Goal: Contribute content: Contribute content

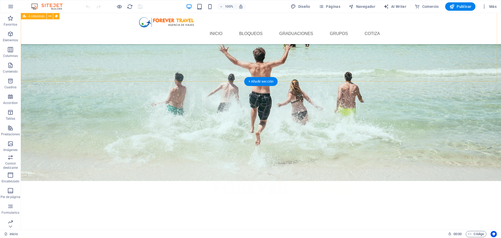
scroll to position [186, 0]
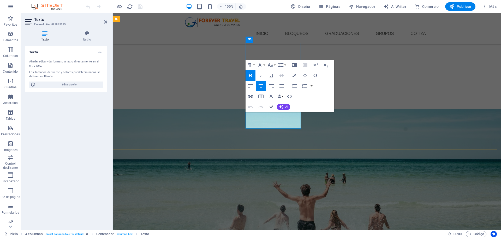
drag, startPoint x: 296, startPoint y: 124, endPoint x: 250, endPoint y: 125, distance: 46.2
copy span "Primaria y Secundaria"
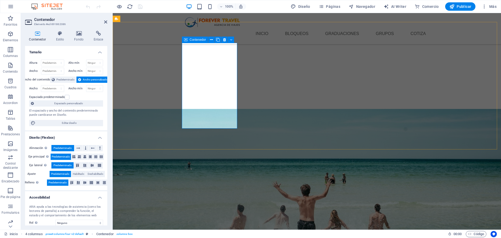
drag, startPoint x: 104, startPoint y: 23, endPoint x: 84, endPoint y: 13, distance: 22.7
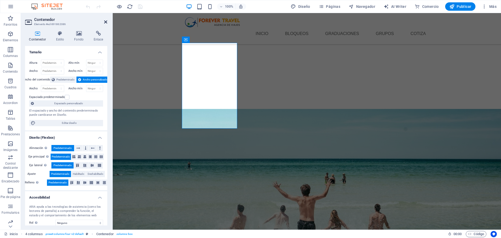
click at [104, 23] on icon at bounding box center [105, 22] width 3 height 4
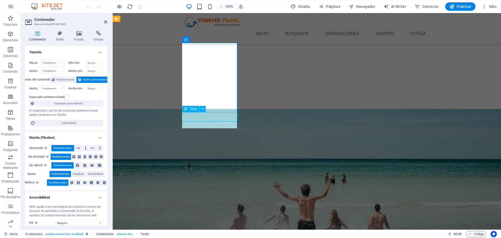
click at [104, 22] on icon at bounding box center [105, 22] width 3 height 4
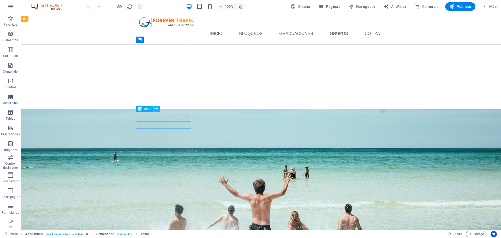
click at [157, 107] on icon at bounding box center [156, 108] width 3 height 5
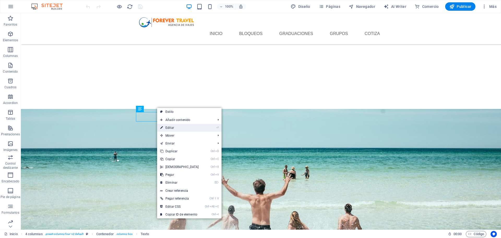
click at [168, 127] on link "⏎ Editar" at bounding box center [179, 128] width 45 height 8
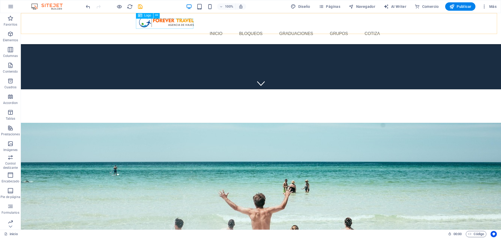
scroll to position [183, 0]
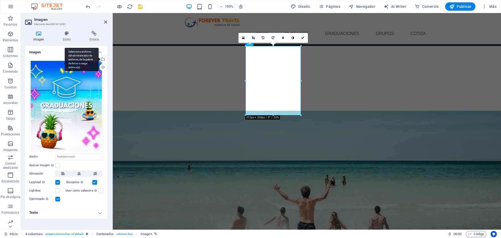
click at [99, 61] on div "Selecciona archivos del administrador de archivos, de la galería de fotos o car…" at bounding box center [82, 60] width 34 height 24
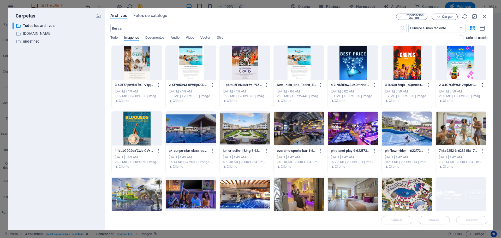
click at [482, 85] on icon "button" at bounding box center [483, 85] width 5 height 5
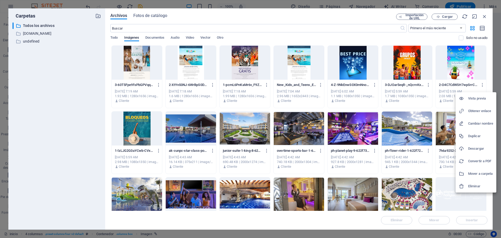
click at [474, 182] on li "Eliminar" at bounding box center [476, 186] width 41 height 13
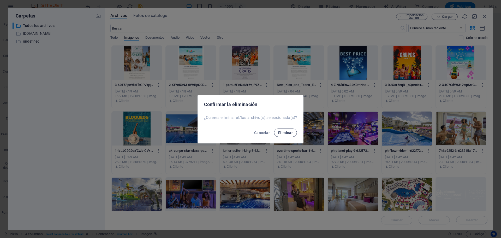
click at [288, 132] on span "Eliminar" at bounding box center [285, 133] width 15 height 4
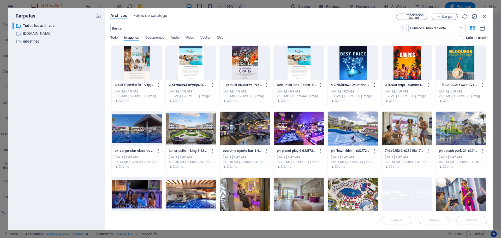
click at [373, 86] on icon "button" at bounding box center [375, 85] width 5 height 5
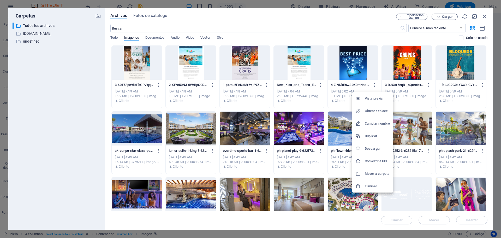
click at [370, 189] on h6 "Eliminar" at bounding box center [377, 186] width 25 height 6
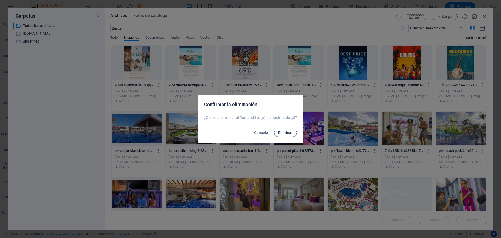
click at [288, 134] on span "Eliminar" at bounding box center [285, 133] width 15 height 4
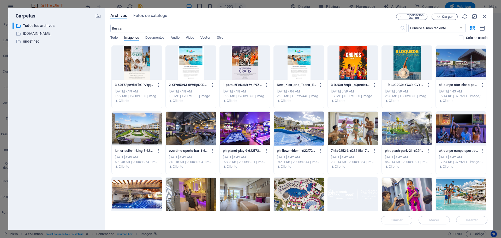
click at [481, 15] on div "Importación de URL Cargar" at bounding box center [441, 17] width 91 height 6
click at [484, 18] on icon "button" at bounding box center [485, 17] width 6 height 6
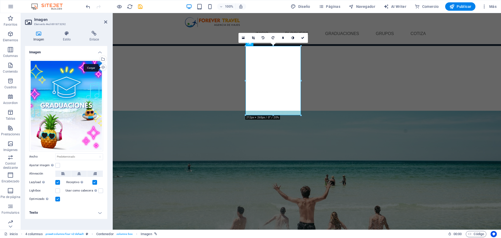
click at [102, 67] on div "Cargar" at bounding box center [103, 68] width 8 height 8
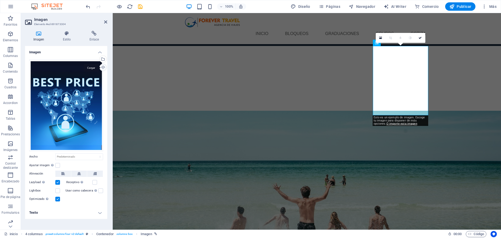
click at [103, 67] on div "Cargar" at bounding box center [103, 68] width 8 height 8
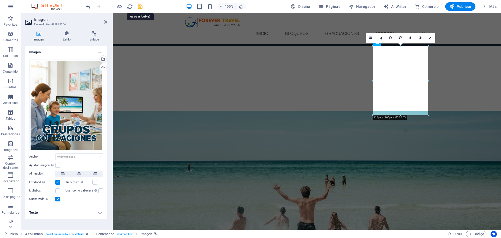
click at [142, 8] on icon "save" at bounding box center [140, 7] width 6 height 6
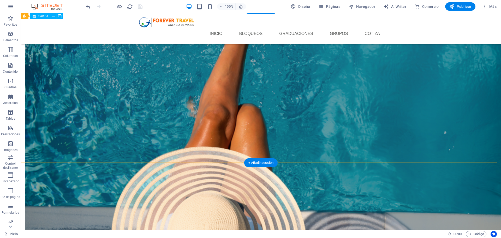
scroll to position [761, 0]
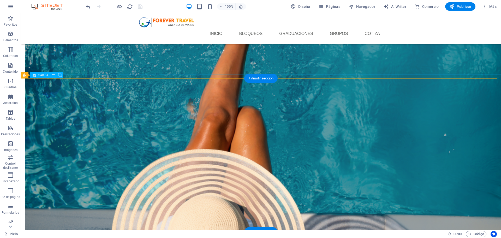
select select "4"
select select "px"
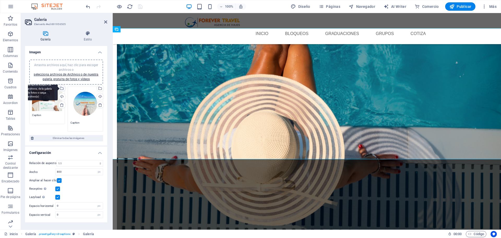
click at [63, 87] on div "Selecciona archivos del administrador de archivos, de la galería de fotos o car…" at bounding box center [62, 89] width 8 height 8
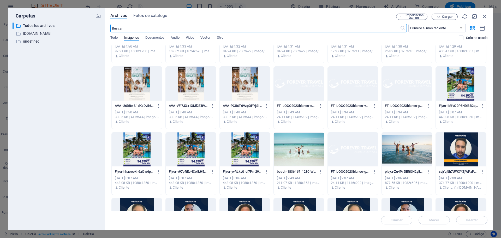
scroll to position [1097, 0]
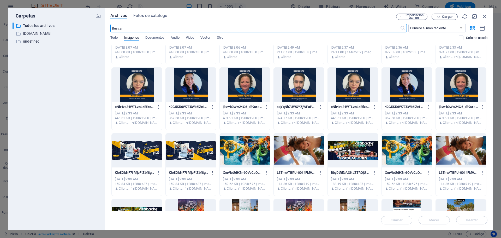
click at [212, 173] on icon "button" at bounding box center [213, 172] width 5 height 5
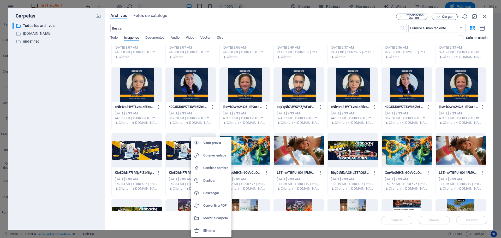
click at [210, 228] on h6 "Eliminar" at bounding box center [215, 230] width 25 height 6
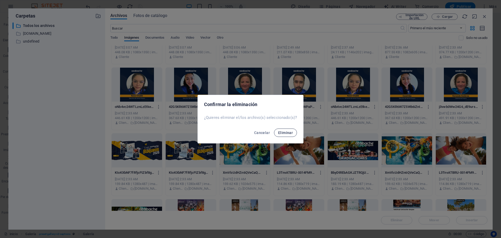
click at [280, 135] on span "Eliminar" at bounding box center [285, 133] width 15 height 4
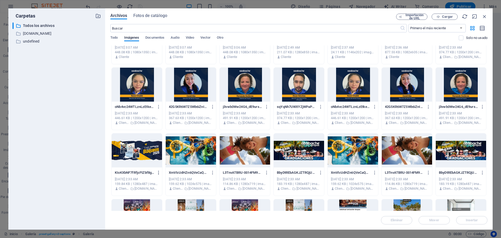
click at [160, 173] on icon "button" at bounding box center [158, 172] width 5 height 5
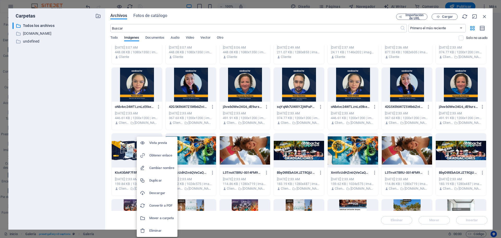
click at [159, 229] on h6 "Eliminar" at bounding box center [161, 230] width 25 height 6
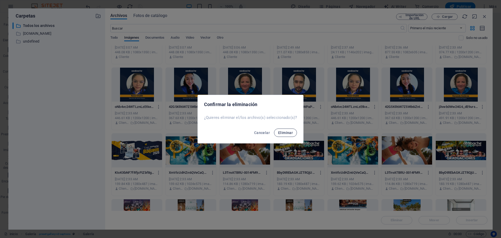
click at [282, 135] on button "Eliminar" at bounding box center [285, 133] width 23 height 8
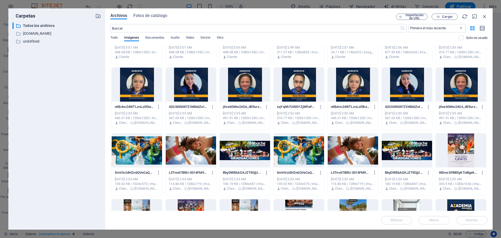
click at [264, 172] on button "button" at bounding box center [265, 172] width 7 height 8
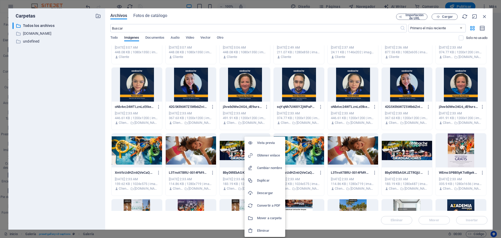
click at [262, 231] on h6 "Eliminar" at bounding box center [269, 230] width 25 height 6
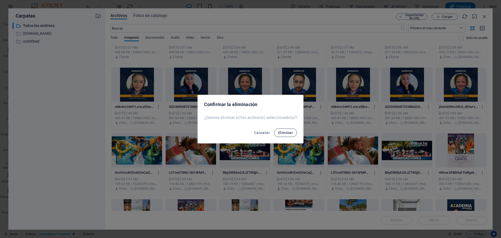
click at [284, 130] on button "Eliminar" at bounding box center [285, 133] width 23 height 8
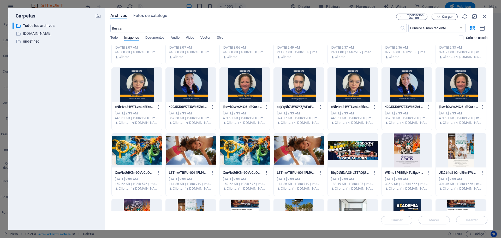
click at [266, 173] on icon "button" at bounding box center [267, 172] width 5 height 5
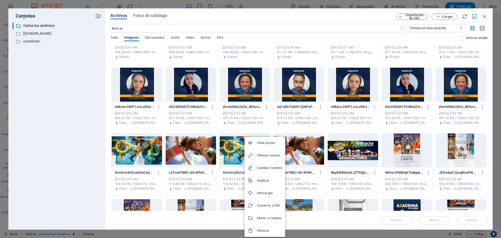
click at [261, 228] on h6 "Eliminar" at bounding box center [269, 230] width 25 height 6
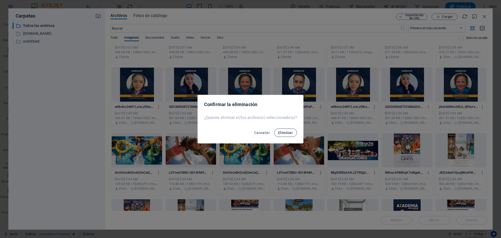
click at [284, 133] on span "Eliminar" at bounding box center [285, 133] width 15 height 4
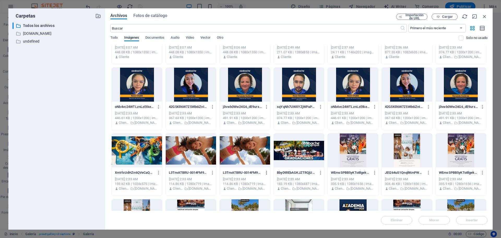
click at [265, 173] on icon "button" at bounding box center [267, 172] width 5 height 5
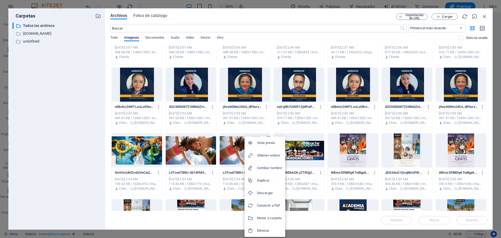
click at [264, 228] on h6 "Eliminar" at bounding box center [269, 230] width 25 height 6
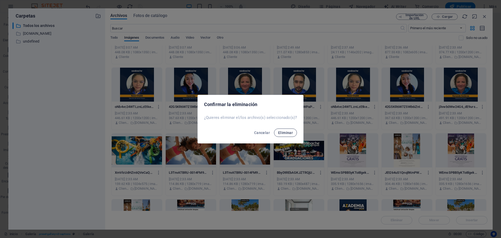
click at [286, 135] on span "Eliminar" at bounding box center [285, 133] width 15 height 4
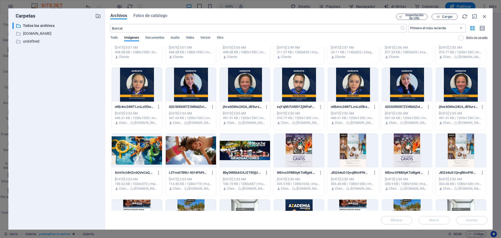
click at [263, 171] on button "button" at bounding box center [265, 172] width 7 height 8
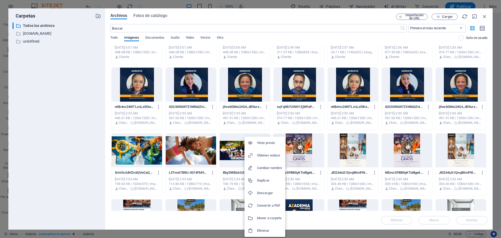
click at [267, 229] on h6 "Eliminar" at bounding box center [269, 230] width 25 height 6
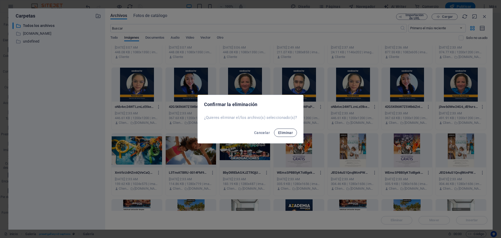
click at [281, 132] on span "Eliminar" at bounding box center [285, 133] width 15 height 4
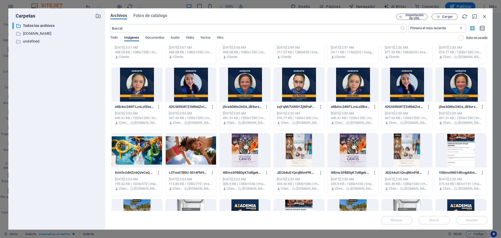
click at [247, 149] on div at bounding box center [245, 150] width 50 height 34
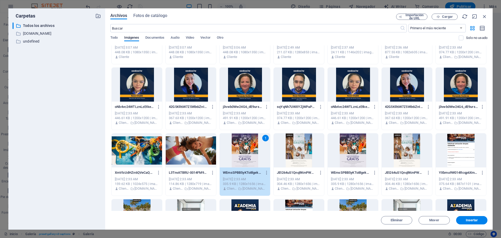
click at [305, 154] on div at bounding box center [299, 150] width 50 height 34
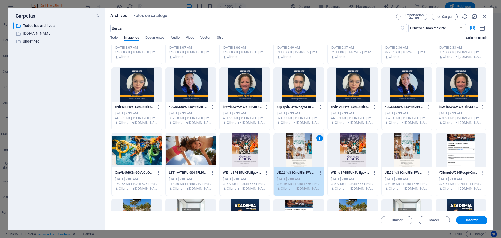
click at [274, 154] on div "1" at bounding box center [299, 150] width 50 height 34
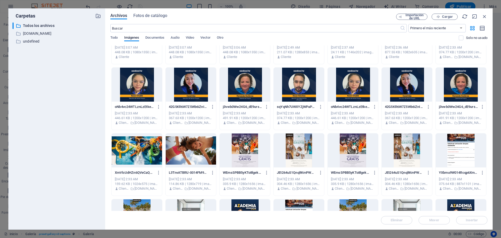
click at [253, 154] on div at bounding box center [245, 150] width 50 height 34
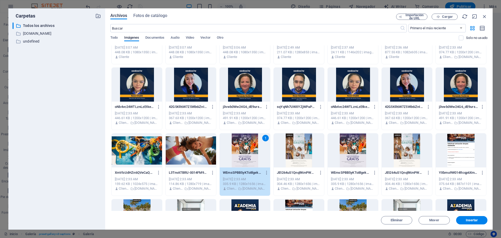
click at [288, 157] on div at bounding box center [299, 150] width 50 height 34
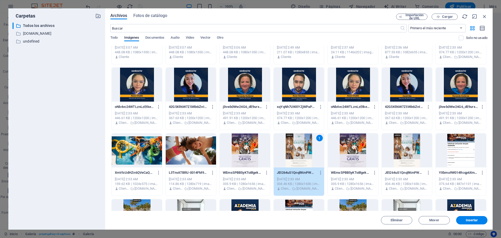
click at [251, 155] on div at bounding box center [245, 150] width 50 height 34
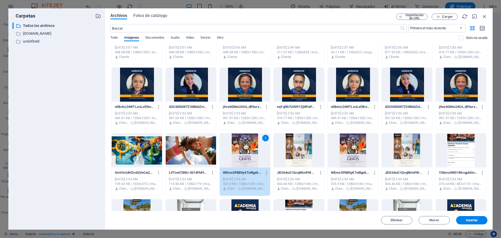
click at [386, 157] on div at bounding box center [407, 150] width 50 height 34
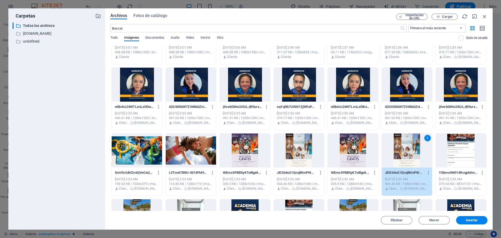
click at [252, 159] on div at bounding box center [245, 150] width 50 height 34
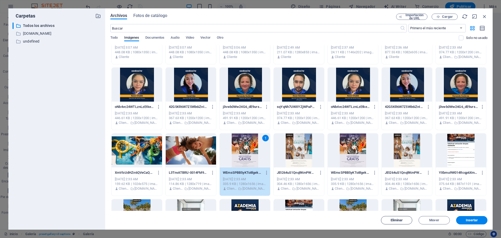
click at [390, 218] on button "Eliminar" at bounding box center [396, 220] width 31 height 8
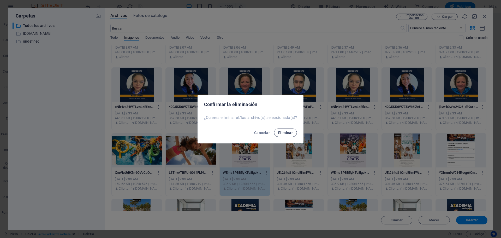
click at [286, 131] on span "Eliminar" at bounding box center [285, 133] width 15 height 4
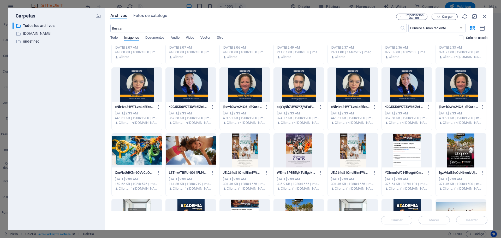
click at [254, 153] on div at bounding box center [245, 150] width 50 height 34
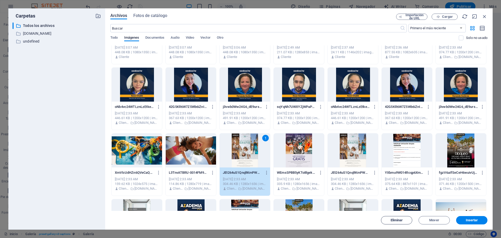
click at [396, 221] on span "Eliminar" at bounding box center [397, 220] width 12 height 3
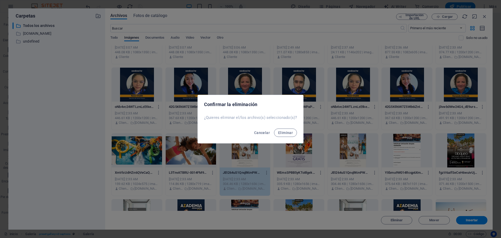
click at [287, 138] on div "Cancelar Eliminar" at bounding box center [251, 134] width 106 height 18
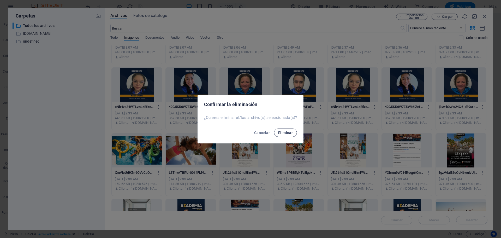
click at [286, 133] on span "Eliminar" at bounding box center [285, 133] width 15 height 4
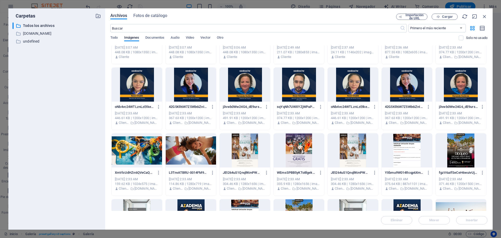
click at [292, 163] on div at bounding box center [299, 150] width 50 height 34
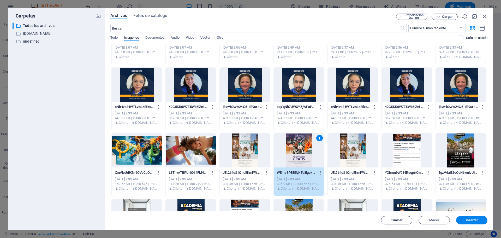
click at [399, 220] on span "Eliminar" at bounding box center [397, 220] width 12 height 3
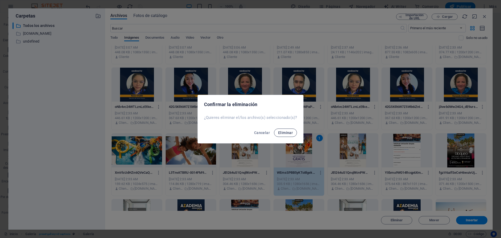
click at [282, 134] on span "Eliminar" at bounding box center [285, 133] width 15 height 4
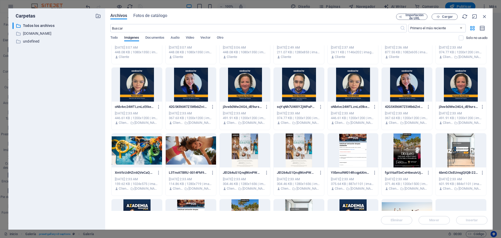
click at [287, 147] on div at bounding box center [299, 150] width 50 height 34
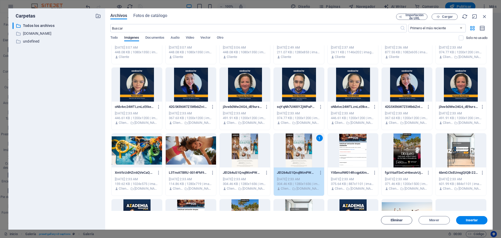
click at [398, 219] on span "Eliminar" at bounding box center [397, 220] width 12 height 3
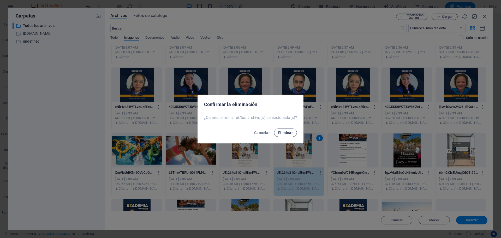
click at [287, 135] on span "Eliminar" at bounding box center [285, 133] width 15 height 4
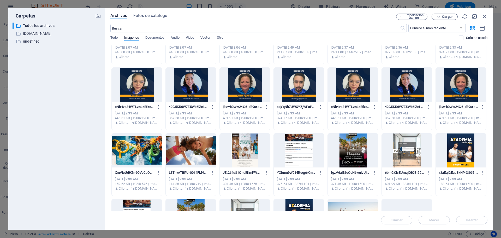
click at [263, 159] on div at bounding box center [245, 150] width 50 height 34
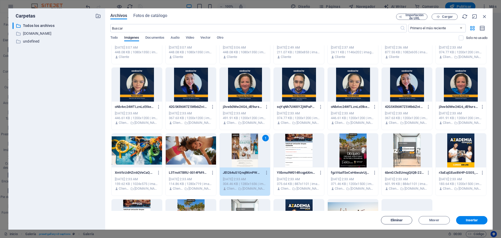
click at [392, 219] on span "Eliminar" at bounding box center [397, 220] width 12 height 3
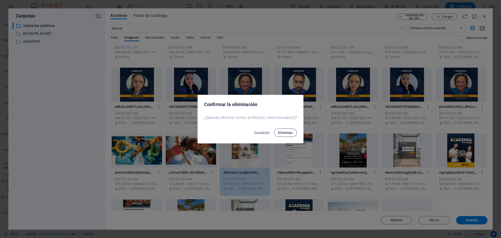
click at [288, 134] on span "Eliminar" at bounding box center [285, 133] width 15 height 4
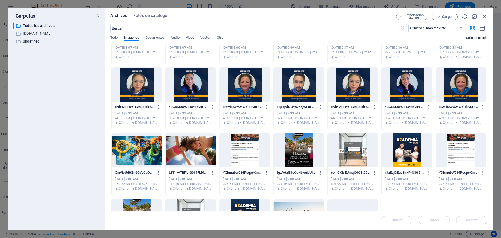
click at [285, 154] on div at bounding box center [299, 150] width 50 height 34
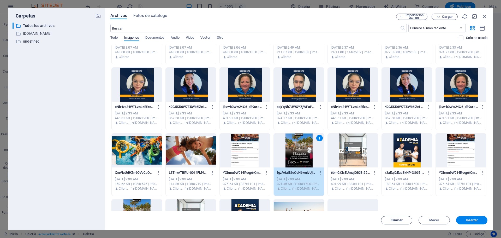
click at [395, 220] on span "Eliminar" at bounding box center [397, 220] width 12 height 3
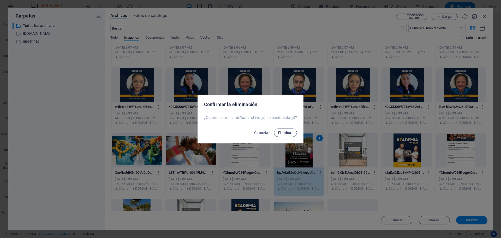
click at [282, 134] on span "Eliminar" at bounding box center [285, 133] width 15 height 4
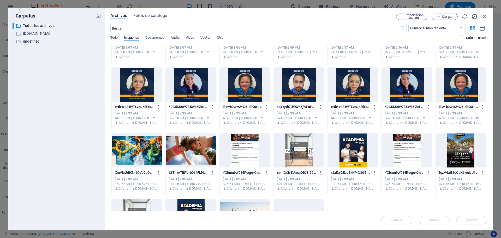
click at [258, 154] on div at bounding box center [245, 150] width 50 height 34
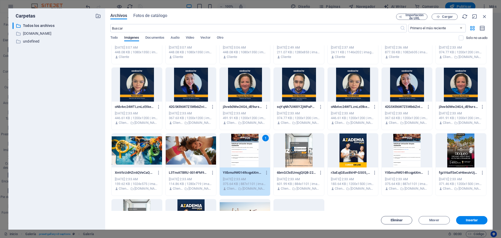
click at [398, 219] on span "Eliminar" at bounding box center [397, 220] width 12 height 3
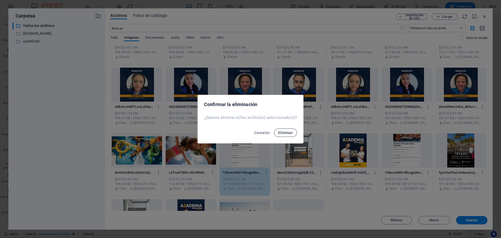
click at [290, 135] on button "Eliminar" at bounding box center [285, 133] width 23 height 8
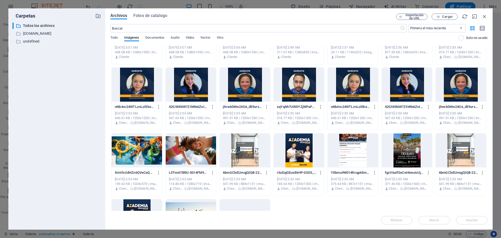
click at [261, 156] on div at bounding box center [245, 150] width 50 height 34
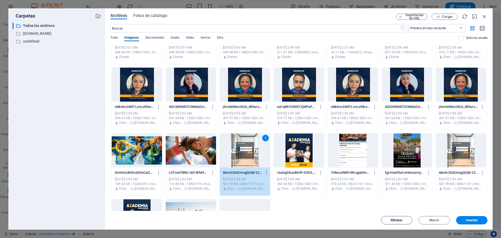
click at [389, 219] on span "Eliminar" at bounding box center [397, 220] width 27 height 3
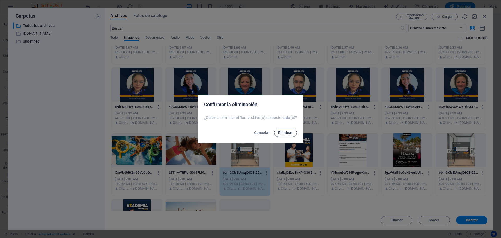
click at [286, 132] on span "Eliminar" at bounding box center [285, 133] width 15 height 4
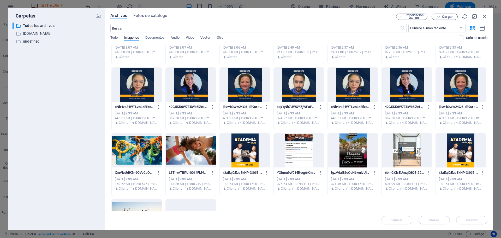
click at [257, 151] on div at bounding box center [245, 150] width 50 height 34
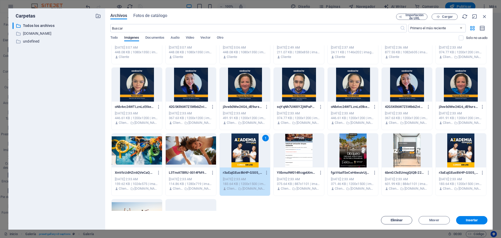
click at [389, 220] on span "Eliminar" at bounding box center [397, 220] width 27 height 3
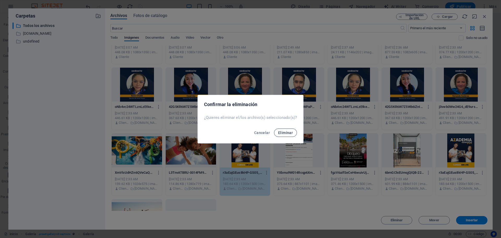
click at [289, 134] on span "Eliminar" at bounding box center [285, 133] width 15 height 4
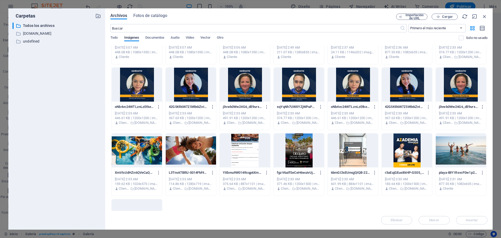
click at [246, 153] on div at bounding box center [245, 150] width 50 height 34
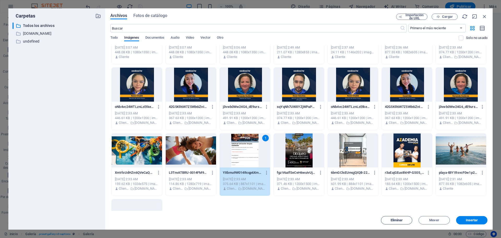
click at [398, 220] on span "Eliminar" at bounding box center [397, 220] width 12 height 3
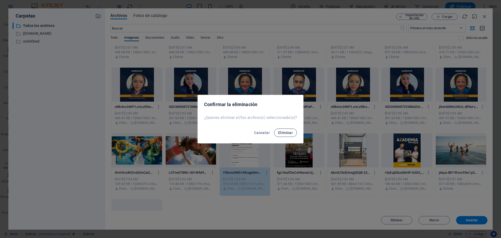
click at [285, 132] on span "Eliminar" at bounding box center [285, 133] width 15 height 4
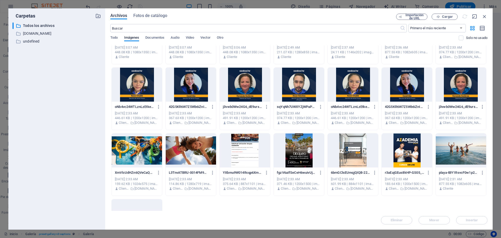
scroll to position [1082, 0]
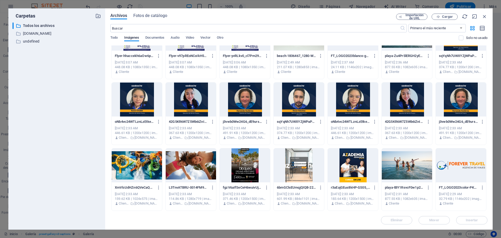
click at [260, 166] on div at bounding box center [245, 165] width 50 height 34
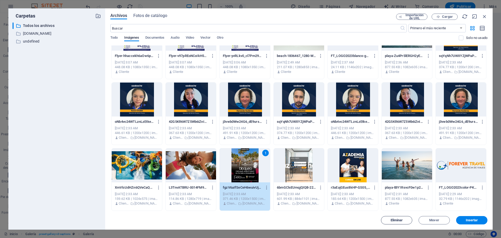
click at [398, 223] on button "Eliminar" at bounding box center [396, 220] width 31 height 8
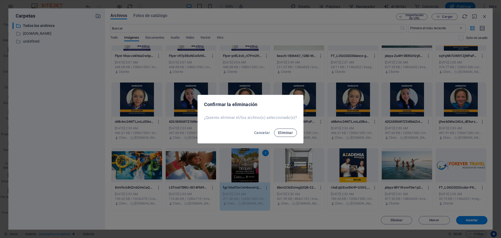
click at [286, 131] on span "Eliminar" at bounding box center [285, 133] width 15 height 4
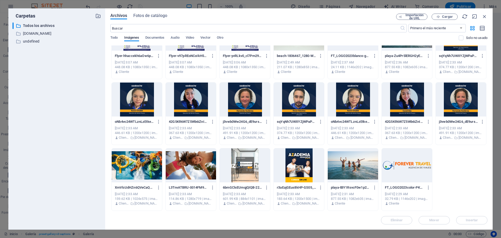
click at [252, 163] on div at bounding box center [245, 165] width 50 height 34
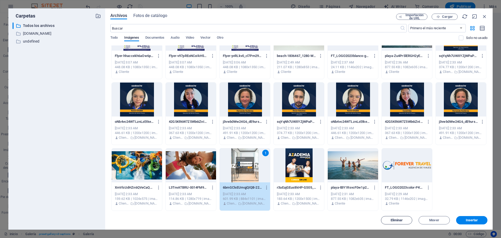
click at [389, 220] on span "Eliminar" at bounding box center [397, 220] width 27 height 3
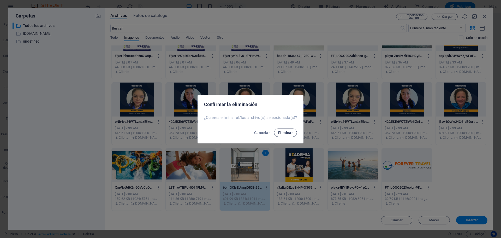
click at [289, 136] on button "Eliminar" at bounding box center [285, 133] width 23 height 8
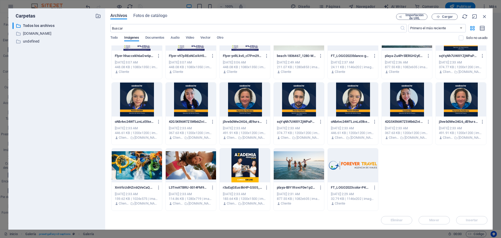
click at [260, 167] on div at bounding box center [245, 165] width 50 height 34
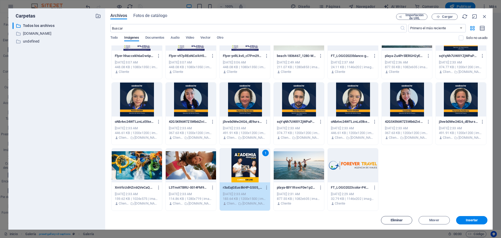
click at [398, 222] on button "Eliminar" at bounding box center [396, 220] width 31 height 8
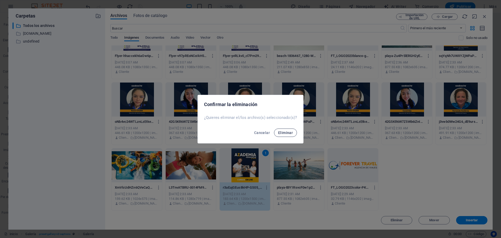
click at [290, 133] on span "Eliminar" at bounding box center [285, 133] width 15 height 4
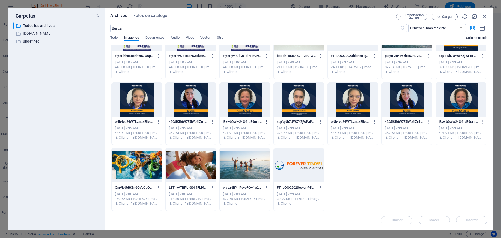
click at [266, 122] on icon "button" at bounding box center [267, 121] width 5 height 5
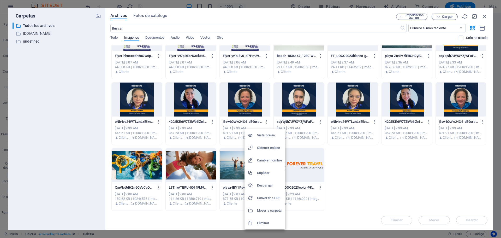
click at [269, 222] on h6 "Eliminar" at bounding box center [269, 223] width 25 height 6
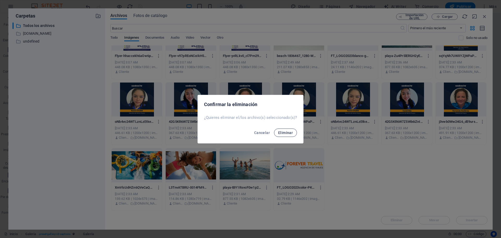
click at [286, 135] on span "Eliminar" at bounding box center [285, 133] width 15 height 4
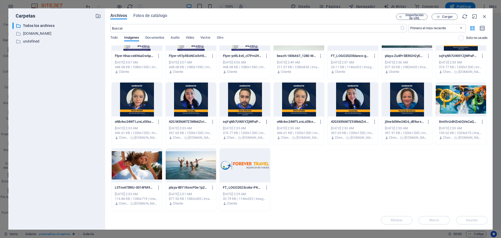
click at [265, 122] on icon "button" at bounding box center [267, 121] width 5 height 5
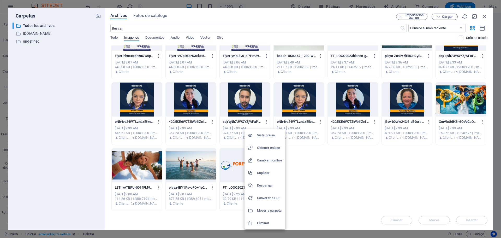
click at [267, 218] on li "Eliminar" at bounding box center [265, 223] width 41 height 13
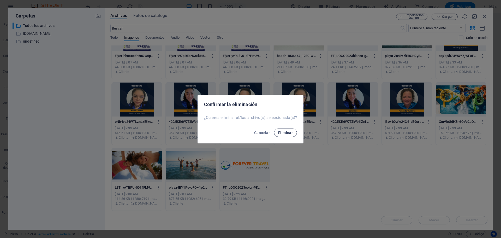
click at [284, 131] on span "Eliminar" at bounding box center [285, 133] width 15 height 4
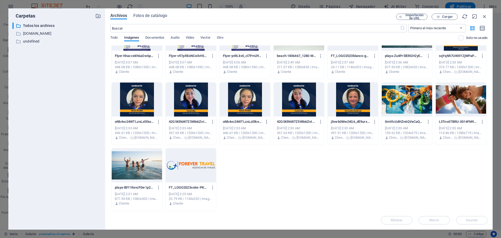
click at [266, 122] on icon "button" at bounding box center [267, 121] width 5 height 5
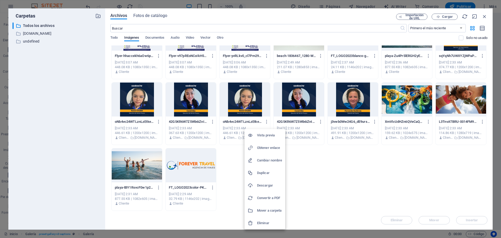
click at [272, 220] on li "Eliminar" at bounding box center [265, 223] width 41 height 13
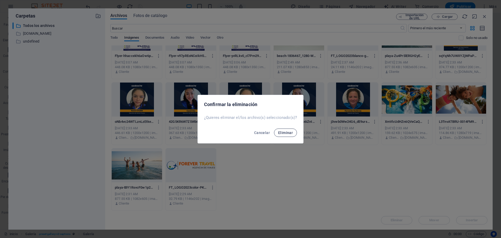
click at [289, 135] on span "Eliminar" at bounding box center [285, 133] width 15 height 4
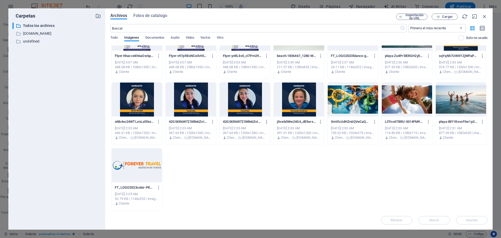
click at [267, 123] on icon "button" at bounding box center [267, 121] width 5 height 5
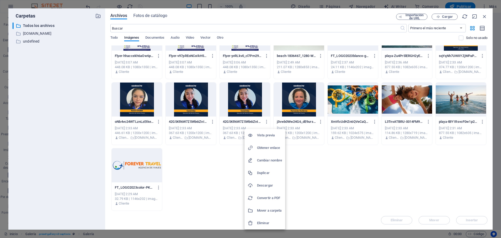
click at [275, 222] on h6 "Eliminar" at bounding box center [269, 223] width 25 height 6
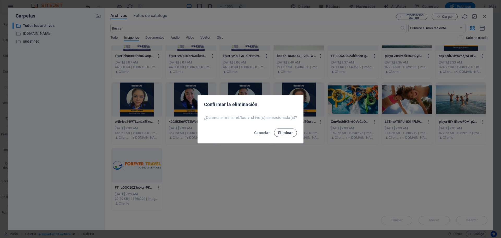
click at [284, 132] on span "Eliminar" at bounding box center [285, 133] width 15 height 4
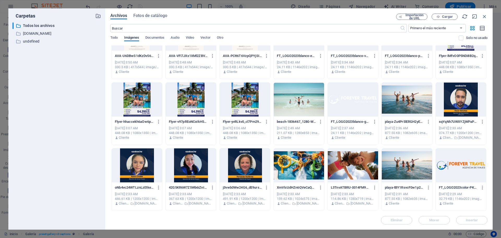
scroll to position [1016, 0]
click at [268, 186] on icon "button" at bounding box center [267, 187] width 5 height 5
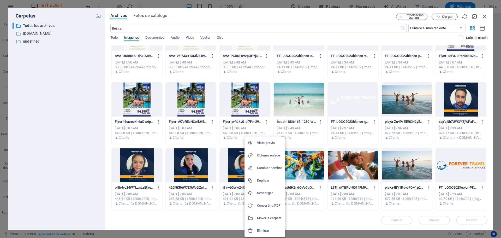
click at [271, 228] on h6 "Eliminar" at bounding box center [269, 230] width 25 height 6
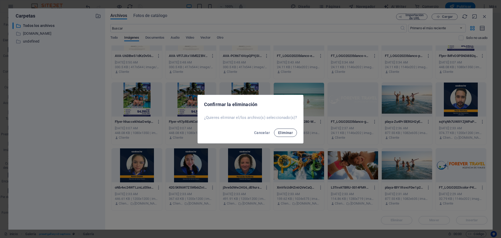
click at [282, 132] on span "Eliminar" at bounding box center [285, 133] width 15 height 4
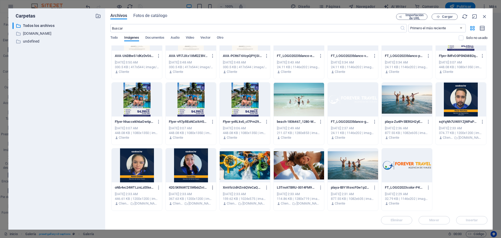
click at [213, 186] on icon "button" at bounding box center [213, 187] width 5 height 5
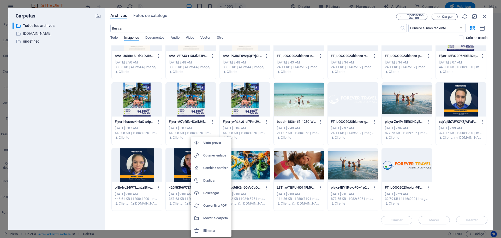
click at [223, 231] on h6 "Eliminar" at bounding box center [215, 230] width 25 height 6
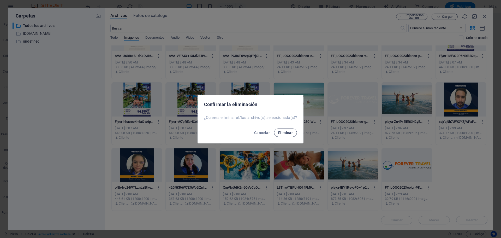
click at [283, 134] on span "Eliminar" at bounding box center [285, 133] width 15 height 4
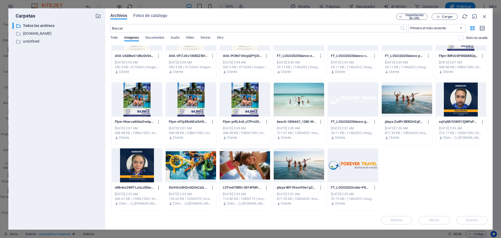
click at [159, 188] on icon "button" at bounding box center [158, 187] width 5 height 5
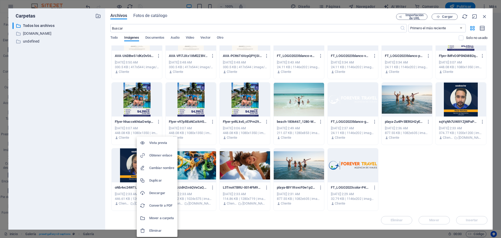
click at [169, 232] on h6 "Eliminar" at bounding box center [161, 230] width 25 height 6
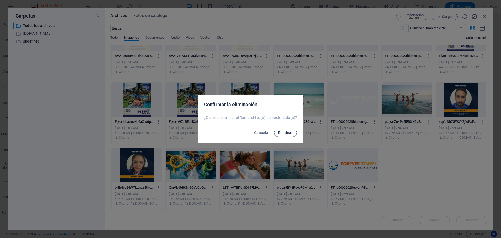
click at [283, 135] on span "Eliminar" at bounding box center [285, 133] width 15 height 4
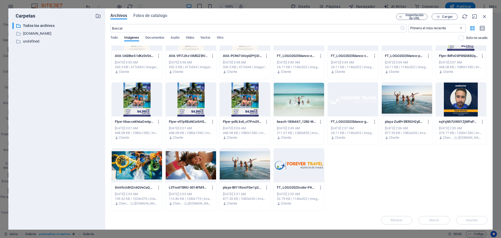
click at [456, 108] on div at bounding box center [461, 100] width 50 height 34
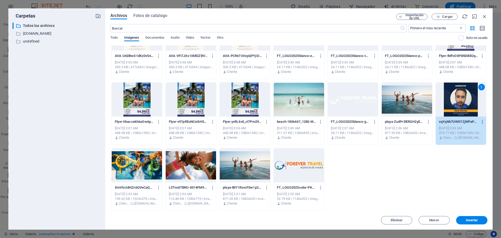
click at [483, 120] on icon "button" at bounding box center [483, 121] width 5 height 5
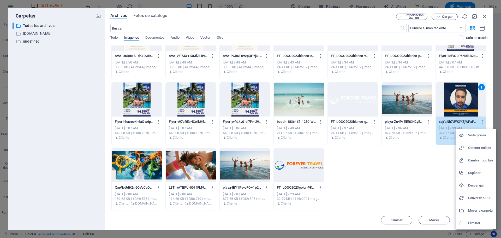
click at [470, 219] on li "Eliminar" at bounding box center [476, 223] width 41 height 13
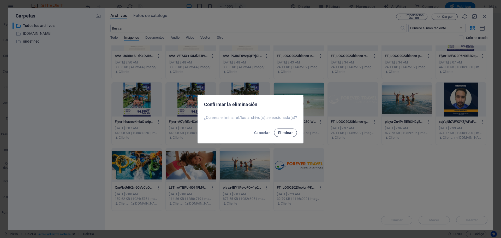
click at [283, 133] on span "Eliminar" at bounding box center [285, 133] width 15 height 4
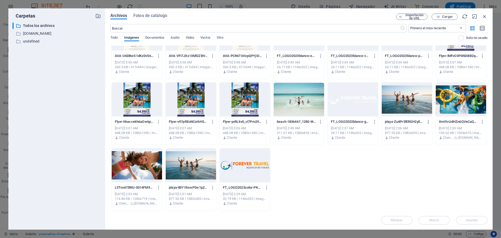
click at [427, 121] on icon "button" at bounding box center [429, 121] width 5 height 5
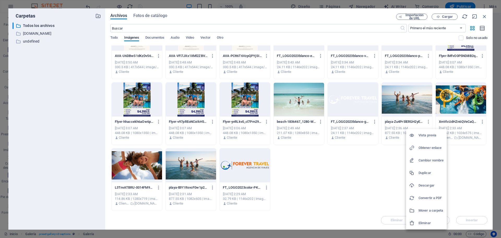
click at [422, 220] on li "Eliminar" at bounding box center [426, 223] width 41 height 13
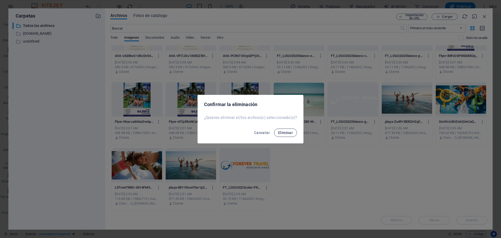
click at [283, 133] on span "Eliminar" at bounding box center [285, 133] width 15 height 4
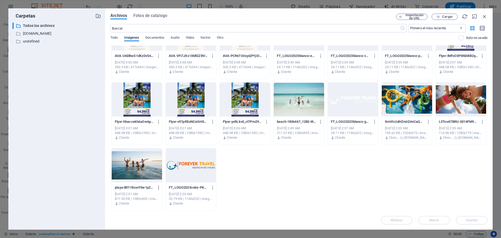
click at [160, 187] on icon "button" at bounding box center [158, 187] width 5 height 5
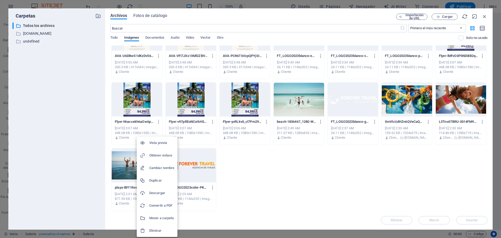
click at [160, 229] on h6 "Eliminar" at bounding box center [161, 230] width 25 height 6
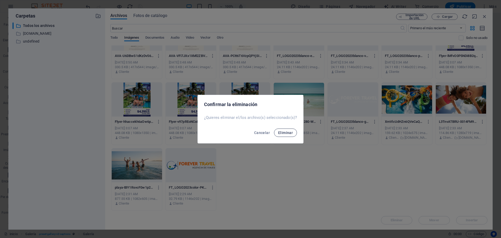
click at [296, 133] on button "Eliminar" at bounding box center [285, 133] width 23 height 8
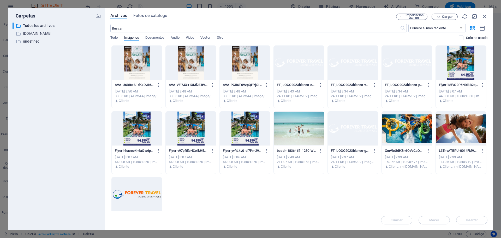
scroll to position [964, 0]
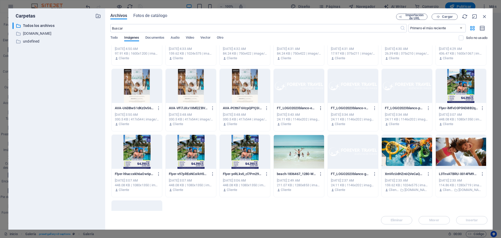
click at [320, 108] on icon "button" at bounding box center [321, 108] width 5 height 5
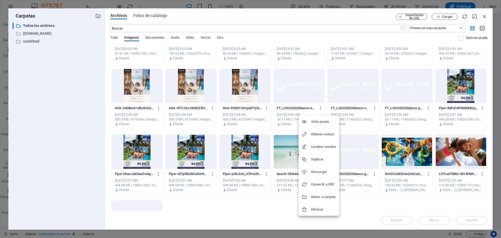
click at [311, 207] on li "Eliminar" at bounding box center [319, 209] width 41 height 13
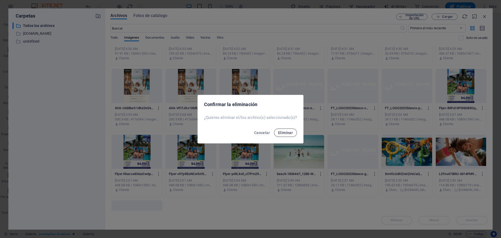
click at [284, 133] on span "Eliminar" at bounding box center [285, 133] width 15 height 4
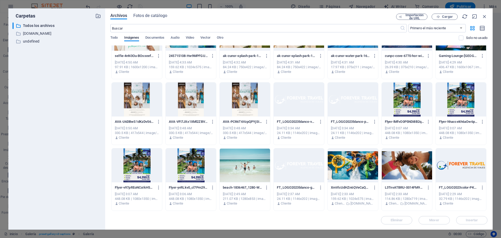
scroll to position [950, 0]
click at [321, 123] on icon "button" at bounding box center [321, 121] width 5 height 5
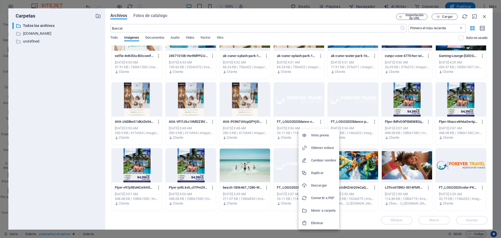
click at [320, 220] on li "Eliminar" at bounding box center [319, 223] width 41 height 13
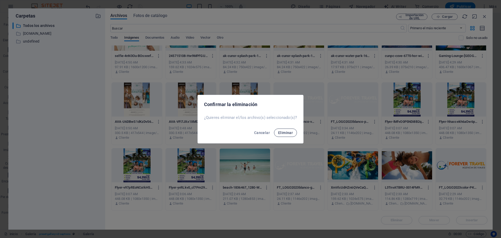
click at [291, 134] on span "Eliminar" at bounding box center [285, 133] width 15 height 4
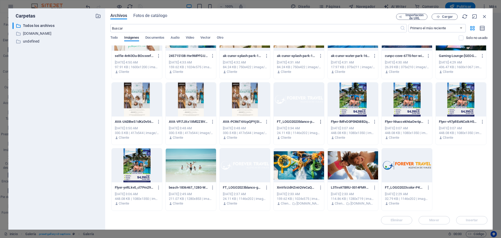
click at [320, 123] on icon "button" at bounding box center [321, 121] width 5 height 5
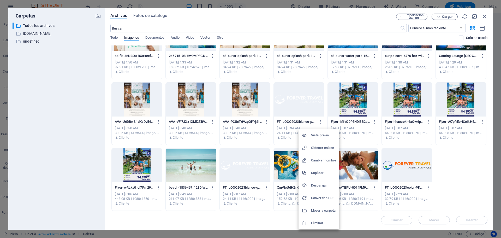
click at [324, 226] on li "Eliminar" at bounding box center [319, 223] width 41 height 13
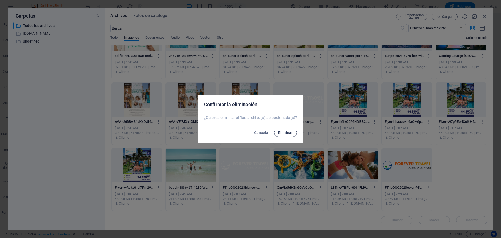
click at [291, 132] on span "Eliminar" at bounding box center [285, 133] width 15 height 4
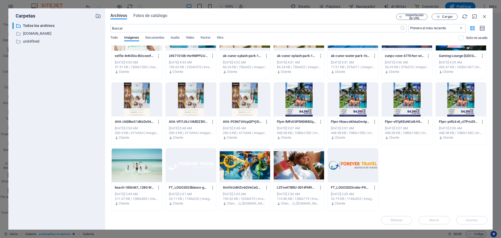
click at [266, 123] on icon "button" at bounding box center [267, 121] width 5 height 5
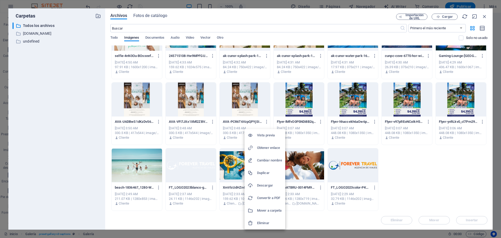
click at [268, 220] on h6 "Eliminar" at bounding box center [269, 223] width 25 height 6
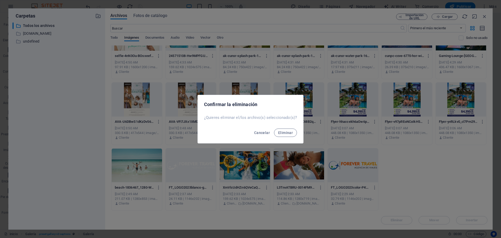
click at [285, 137] on div "Cancelar Eliminar" at bounding box center [251, 134] width 106 height 18
click at [285, 133] on span "Eliminar" at bounding box center [285, 133] width 15 height 4
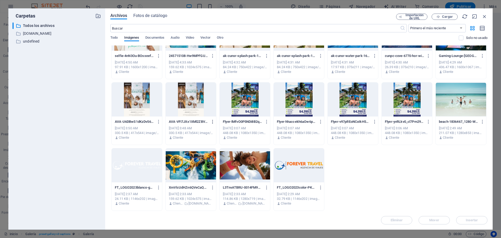
click at [214, 122] on icon "button" at bounding box center [213, 121] width 5 height 5
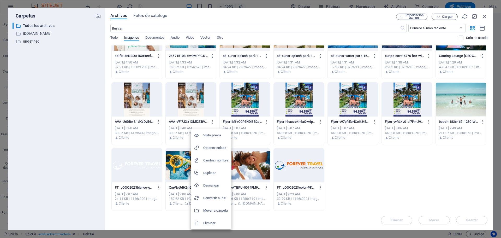
click at [212, 221] on h6 "Eliminar" at bounding box center [215, 223] width 25 height 6
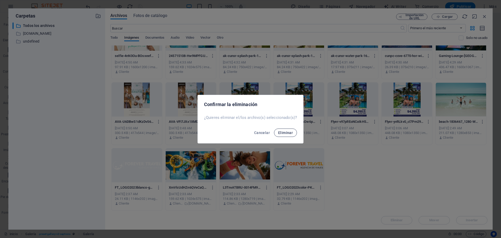
click at [279, 133] on span "Eliminar" at bounding box center [285, 133] width 15 height 4
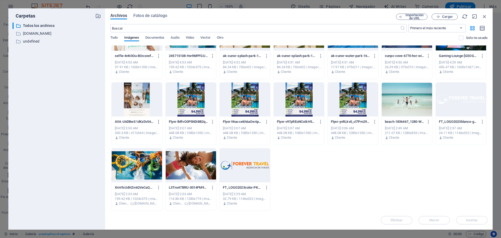
click at [160, 124] on button "button" at bounding box center [157, 122] width 7 height 8
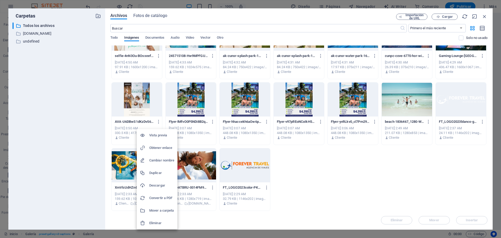
click at [162, 223] on h6 "Eliminar" at bounding box center [161, 223] width 25 height 6
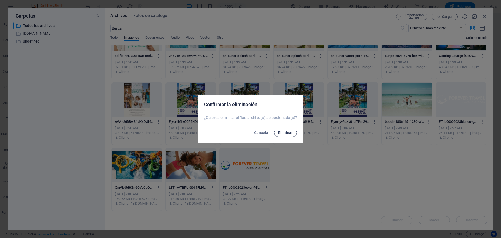
click at [281, 134] on span "Eliminar" at bounding box center [285, 133] width 15 height 4
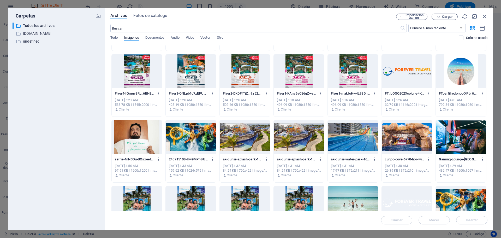
scroll to position [846, 0]
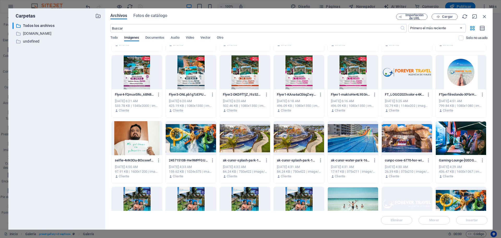
click at [429, 95] on icon "button" at bounding box center [429, 94] width 5 height 5
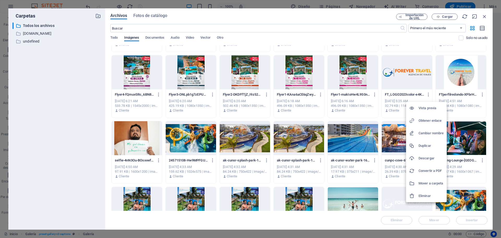
click at [416, 196] on div at bounding box center [414, 195] width 9 height 5
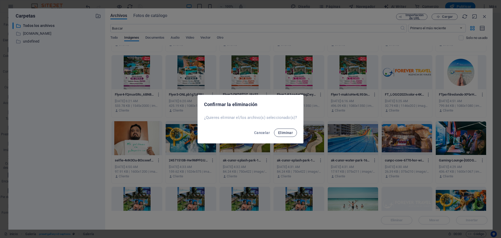
click at [282, 133] on span "Eliminar" at bounding box center [285, 133] width 15 height 4
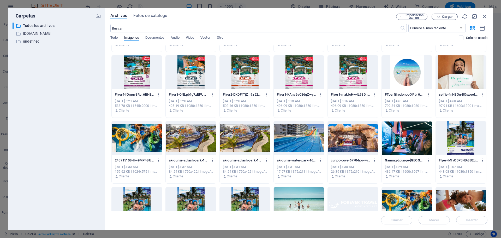
click at [430, 96] on icon "button" at bounding box center [429, 94] width 5 height 5
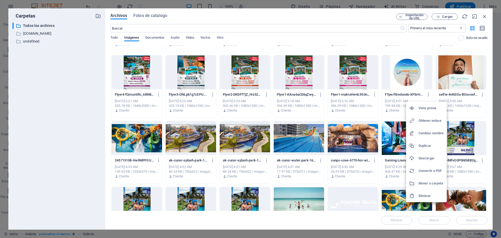
click at [421, 194] on h6 "Eliminar" at bounding box center [431, 196] width 25 height 6
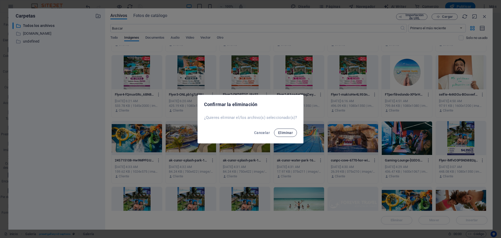
click at [286, 132] on span "Eliminar" at bounding box center [285, 133] width 15 height 4
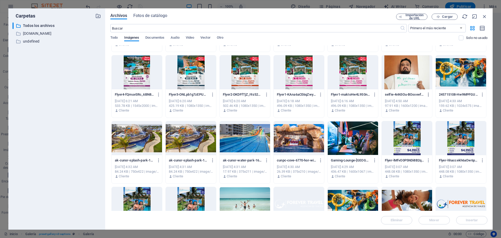
click at [428, 95] on icon "button" at bounding box center [429, 94] width 5 height 5
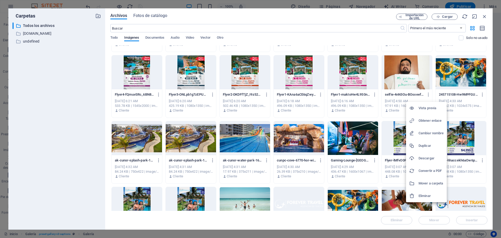
click at [413, 191] on li "Eliminar" at bounding box center [426, 196] width 41 height 13
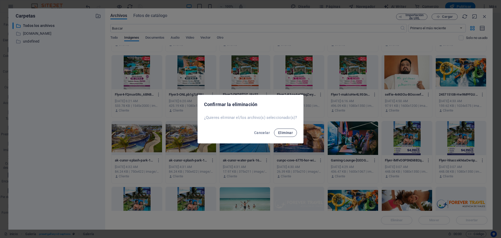
click at [292, 133] on span "Eliminar" at bounding box center [285, 133] width 15 height 4
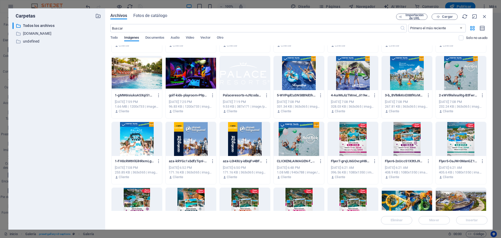
scroll to position [689, 0]
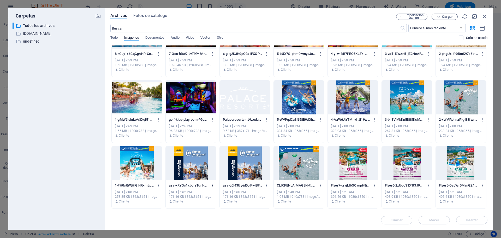
click at [213, 187] on icon "button" at bounding box center [213, 185] width 5 height 5
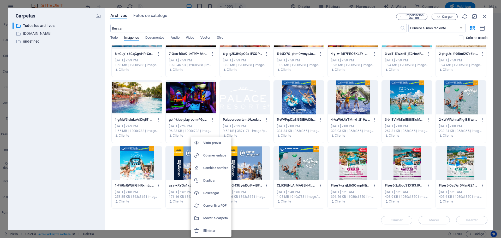
click at [212, 228] on h6 "Eliminar" at bounding box center [215, 230] width 25 height 6
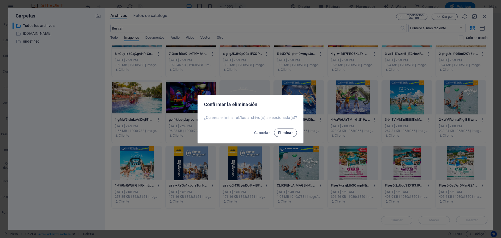
click at [281, 131] on span "Eliminar" at bounding box center [285, 133] width 15 height 4
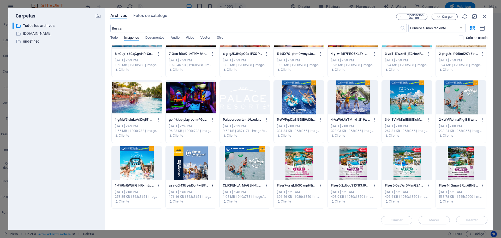
click at [213, 186] on icon "button" at bounding box center [213, 185] width 5 height 5
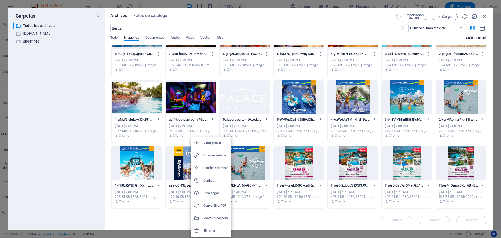
click at [213, 226] on li "Eliminar" at bounding box center [211, 230] width 41 height 13
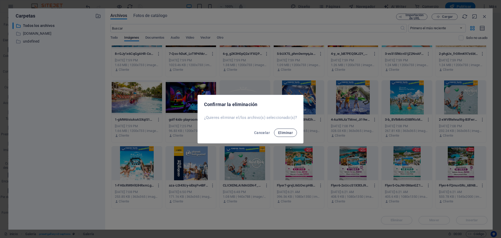
click at [283, 134] on span "Eliminar" at bounding box center [285, 133] width 15 height 4
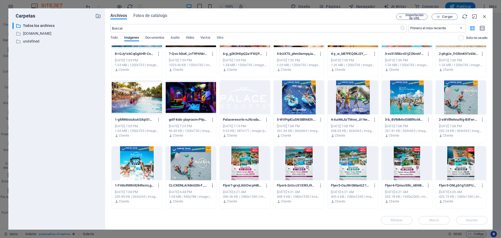
click at [208, 185] on button "button" at bounding box center [211, 185] width 7 height 8
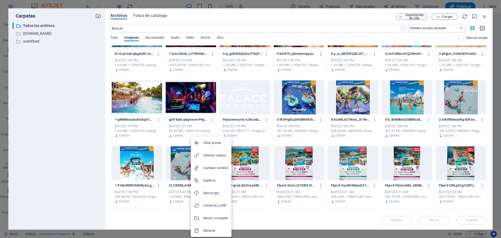
click at [218, 227] on li "Eliminar" at bounding box center [211, 230] width 41 height 13
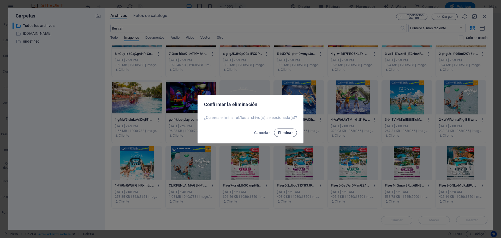
click at [283, 134] on span "Eliminar" at bounding box center [285, 133] width 15 height 4
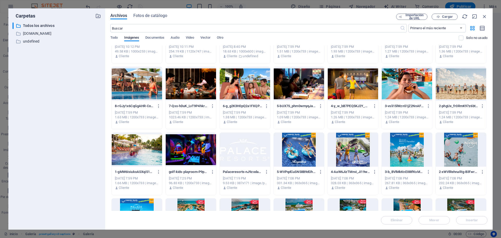
scroll to position [585, 0]
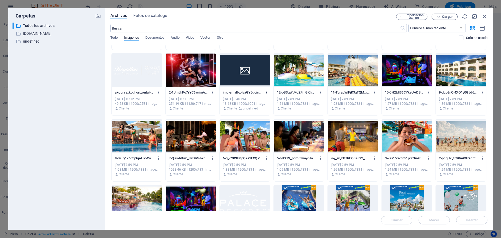
click at [267, 92] on icon "button" at bounding box center [267, 92] width 5 height 5
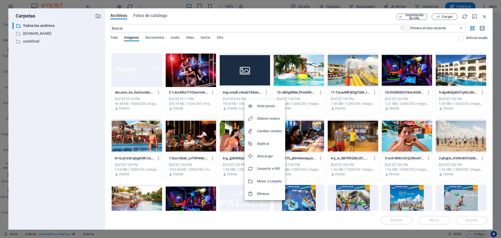
click at [267, 194] on h6 "Eliminar" at bounding box center [269, 194] width 25 height 6
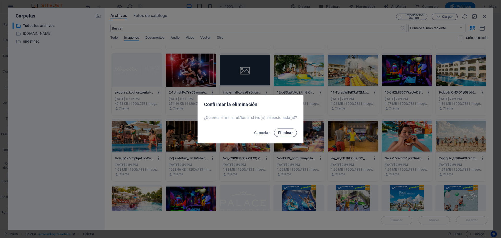
click at [287, 133] on span "Eliminar" at bounding box center [285, 133] width 15 height 4
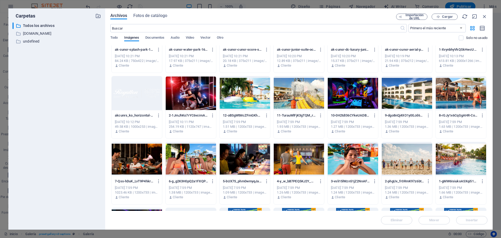
scroll to position [559, 0]
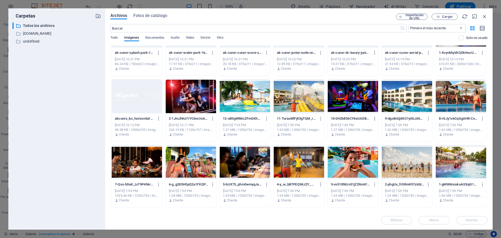
click at [373, 118] on icon "button" at bounding box center [375, 118] width 5 height 5
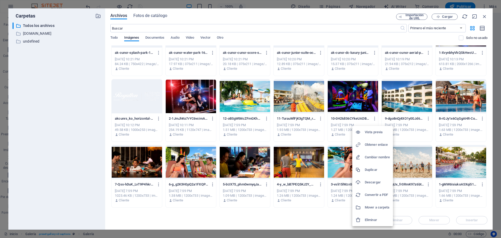
click at [367, 222] on h6 "Eliminar" at bounding box center [377, 220] width 25 height 6
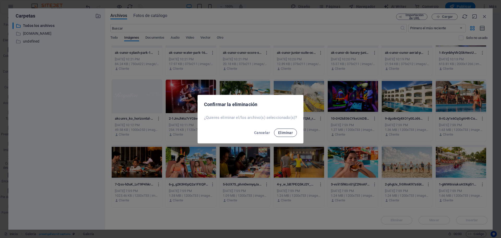
click at [288, 132] on span "Eliminar" at bounding box center [285, 133] width 15 height 4
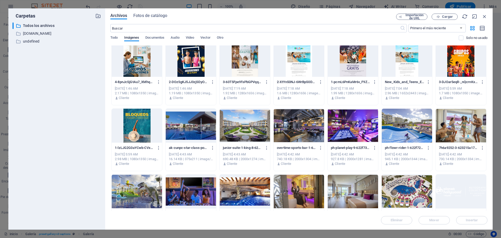
scroll to position [0, 0]
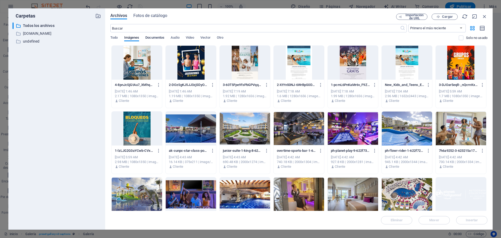
click at [154, 40] on span "Documentos" at bounding box center [154, 37] width 19 height 7
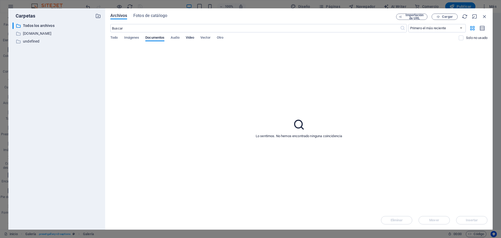
click at [192, 38] on span "Video" at bounding box center [190, 37] width 8 height 7
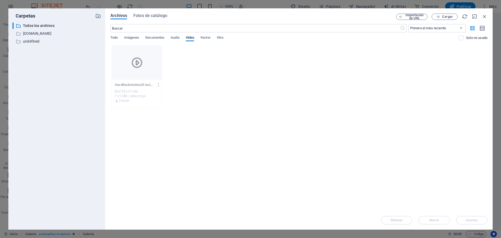
click at [160, 83] on icon "button" at bounding box center [158, 85] width 5 height 5
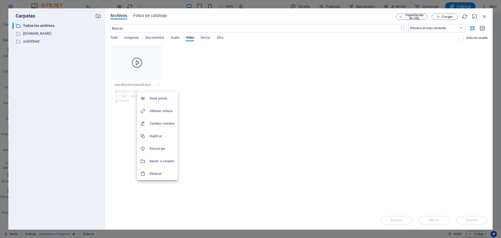
click at [154, 173] on h6 "Eliminar" at bounding box center [162, 174] width 25 height 6
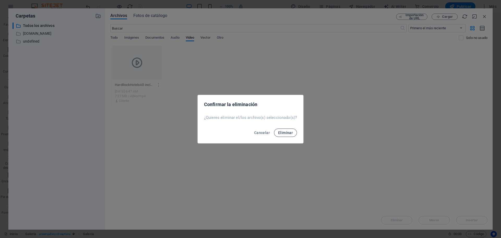
click at [283, 135] on button "Eliminar" at bounding box center [285, 133] width 23 height 8
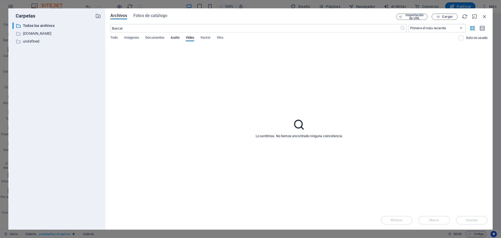
click at [177, 41] on button "Audio" at bounding box center [175, 39] width 9 height 6
click at [200, 36] on div "Todo Imágenes Documentos Audio Video Vector Otro" at bounding box center [284, 41] width 349 height 10
click at [208, 37] on span "Vector" at bounding box center [206, 37] width 10 height 7
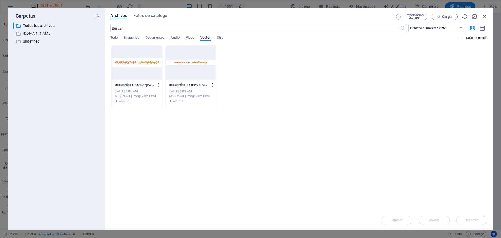
click at [214, 83] on icon "button" at bounding box center [213, 85] width 5 height 5
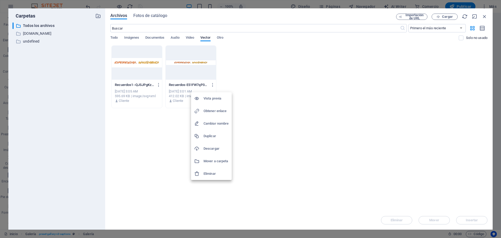
click at [209, 174] on h6 "Eliminar" at bounding box center [216, 174] width 25 height 6
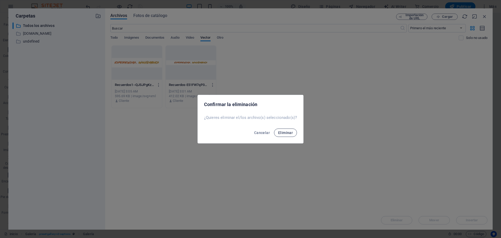
click at [276, 130] on button "Eliminar" at bounding box center [285, 133] width 23 height 8
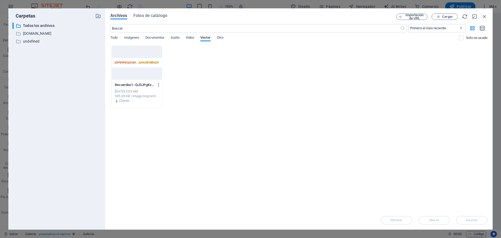
click at [159, 84] on icon "button" at bounding box center [158, 85] width 5 height 5
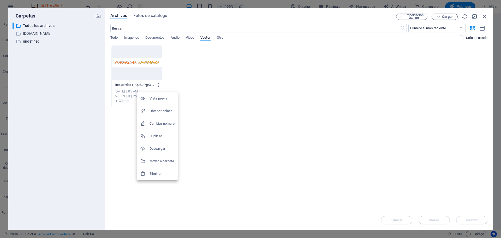
click at [159, 173] on h6 "Eliminar" at bounding box center [162, 174] width 25 height 6
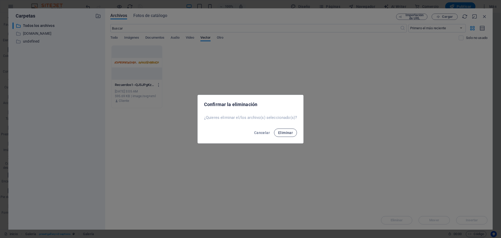
click at [281, 131] on span "Eliminar" at bounding box center [285, 133] width 15 height 4
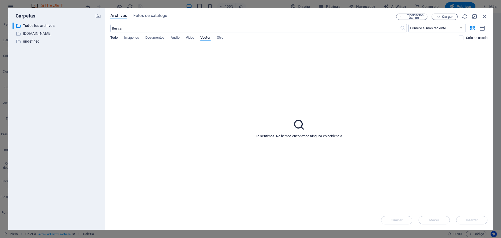
click at [116, 38] on span "Todo" at bounding box center [113, 37] width 7 height 7
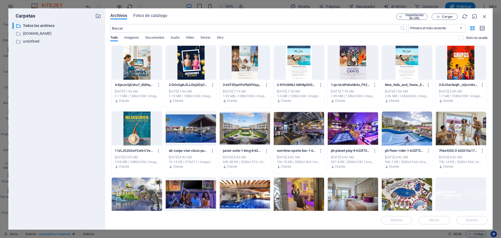
click at [31, 38] on div "​ Todos los archivos Todos los archivos ​ groups.azabache.travel groups.azabach…" at bounding box center [57, 123] width 89 height 203
click at [31, 39] on p "undefined" at bounding box center [57, 41] width 68 height 6
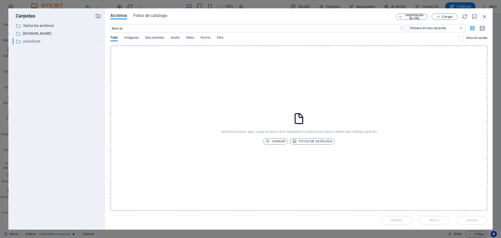
click at [96, 41] on icon "button" at bounding box center [96, 41] width 5 height 5
click at [98, 80] on h6 "Eliminar" at bounding box center [100, 80] width 25 height 6
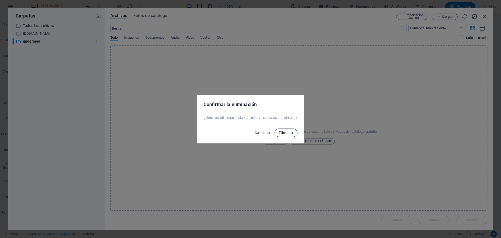
click at [282, 133] on span "Eliminar" at bounding box center [286, 133] width 15 height 4
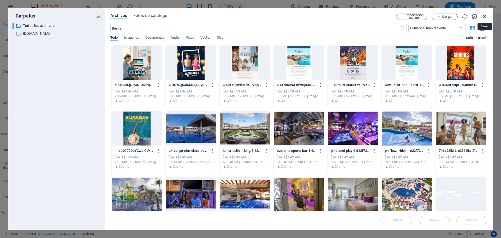
click at [487, 15] on icon "button" at bounding box center [485, 17] width 6 height 6
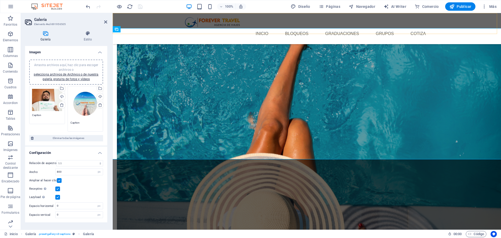
scroll to position [761, 0]
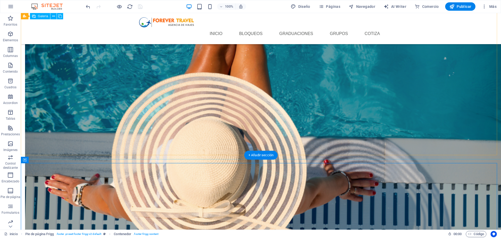
scroll to position [813, 0]
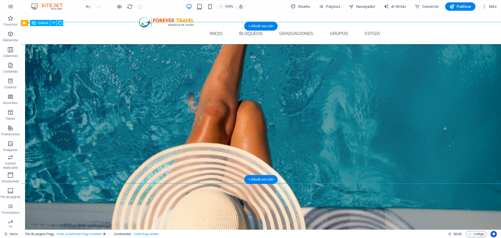
select select "4"
select select "px"
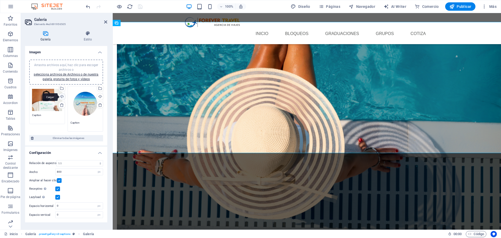
click at [61, 95] on div "Cargar" at bounding box center [62, 97] width 8 height 8
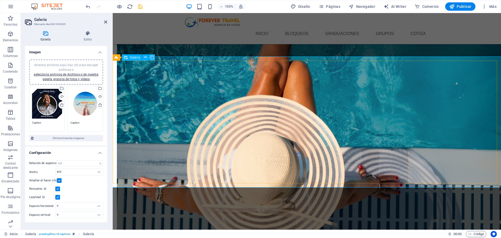
scroll to position [715, 0]
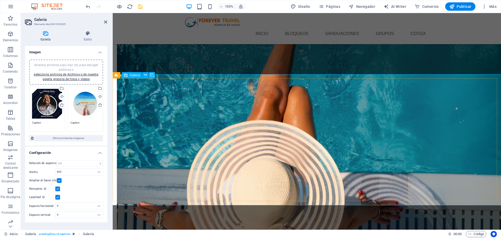
click at [137, 7] on icon "save" at bounding box center [140, 7] width 6 height 6
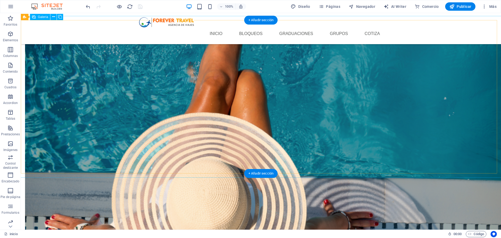
scroll to position [819, 0]
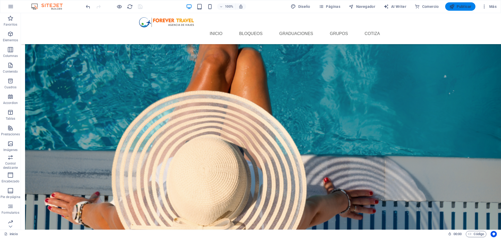
click at [457, 6] on span "Publicar" at bounding box center [461, 6] width 22 height 5
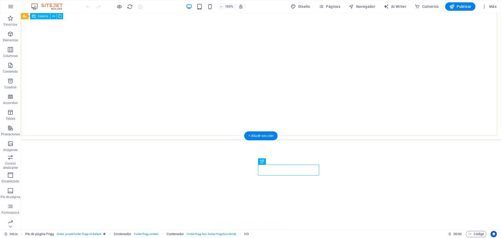
scroll to position [787, 0]
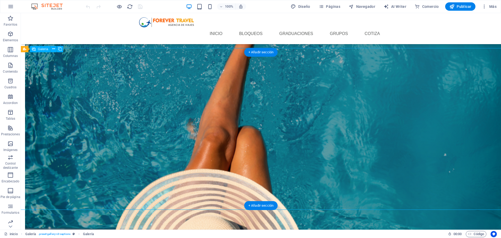
select select "4"
select select "px"
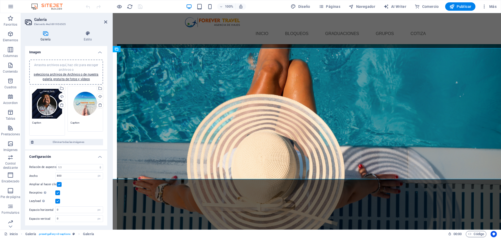
click at [40, 123] on textarea "Caption" at bounding box center [47, 127] width 30 height 12
drag, startPoint x: 45, startPoint y: 123, endPoint x: 28, endPoint y: 123, distance: 16.2
click at [28, 123] on div "Arrastra archivos aquí, haz clic para escoger archivos o selecciona archivos de…" at bounding box center [47, 111] width 38 height 52
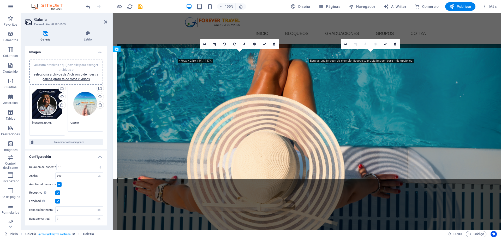
type textarea "[PERSON_NAME]"
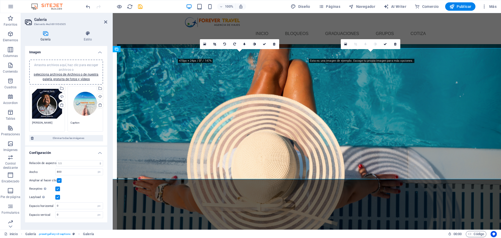
click at [77, 122] on textarea "Caption" at bounding box center [86, 125] width 30 height 8
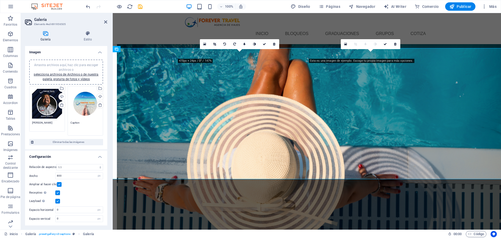
click at [77, 122] on textarea "Caption" at bounding box center [86, 127] width 30 height 12
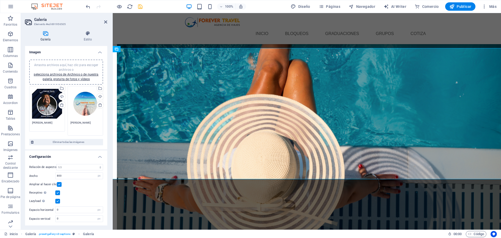
type textarea "[PERSON_NAME]"
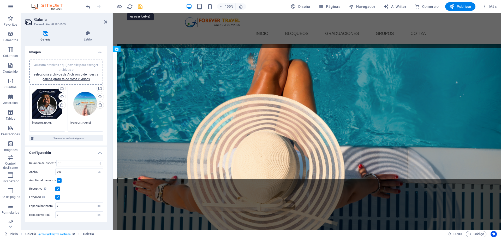
click at [140, 8] on icon "save" at bounding box center [140, 7] width 6 height 6
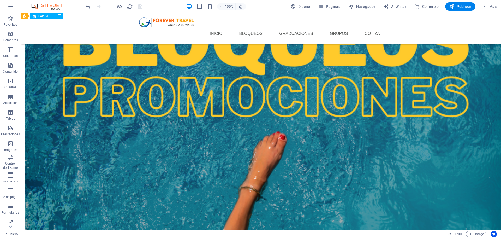
scroll to position [552, 0]
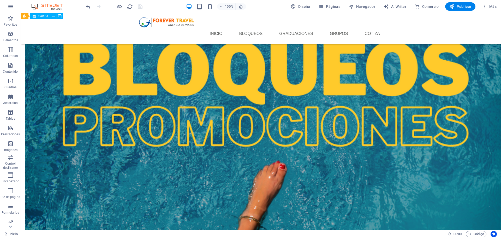
select select "4"
select select "px"
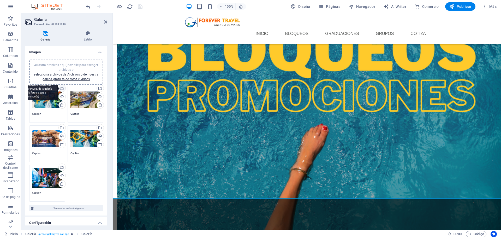
click at [61, 88] on div "Selecciona archivos del administrador de archivos, de la galería de fotos o car…" at bounding box center [62, 89] width 8 height 8
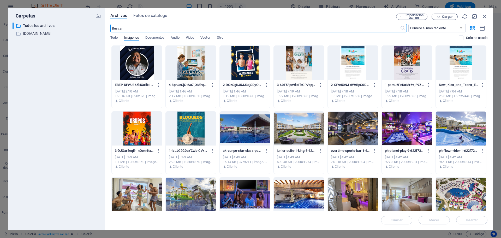
scroll to position [26, 0]
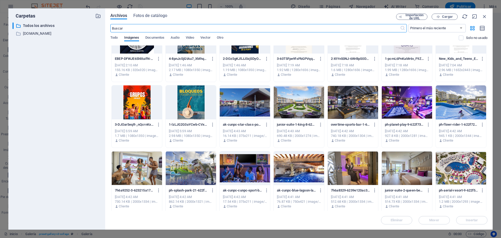
click at [353, 169] on div at bounding box center [353, 168] width 50 height 34
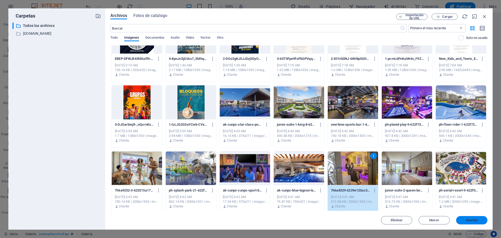
click at [475, 224] on button "Insertar" at bounding box center [472, 220] width 31 height 8
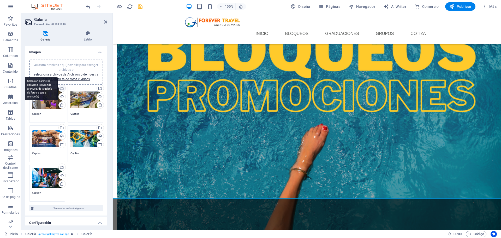
click at [62, 89] on div "Selecciona archivos del administrador de archivos, de la galería de fotos o car…" at bounding box center [62, 89] width 8 height 8
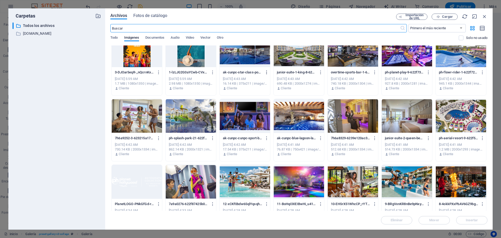
scroll to position [157, 0]
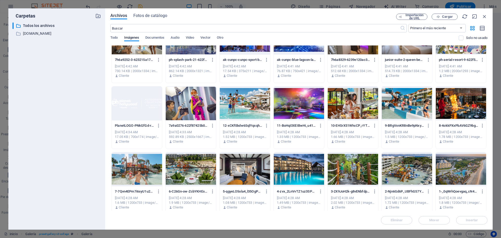
click at [395, 107] on div at bounding box center [407, 103] width 50 height 34
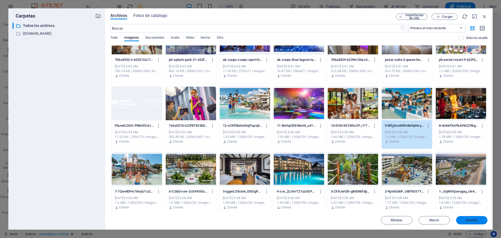
click at [478, 218] on button "Insertar" at bounding box center [472, 220] width 31 height 8
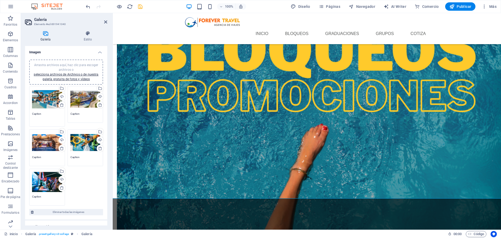
click at [49, 115] on textarea "Caption" at bounding box center [47, 118] width 30 height 12
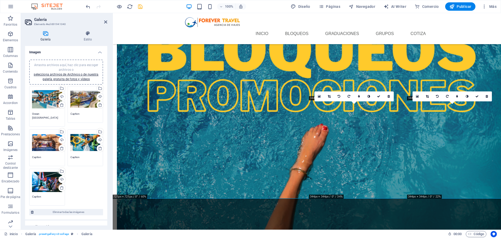
type textarea "Ocean Riviera Paradise"
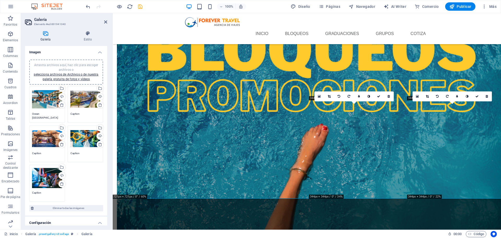
click at [81, 116] on textarea "Caption" at bounding box center [86, 116] width 30 height 8
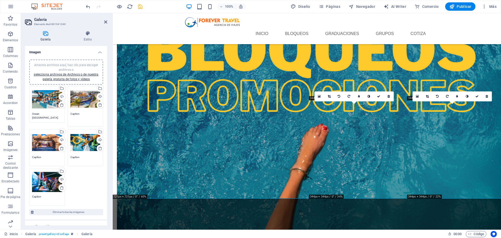
click at [81, 116] on textarea "Caption" at bounding box center [86, 118] width 30 height 12
type textarea "Royalton Splash Riviera Maya"
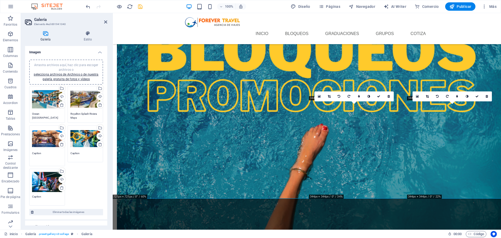
click at [44, 159] on textarea "Caption" at bounding box center [47, 157] width 30 height 12
drag, startPoint x: 44, startPoint y: 156, endPoint x: 26, endPoint y: 156, distance: 17.8
click at [26, 156] on div "Arrastra archivos aquí, haz clic para escoger archivos o selecciona archivos de…" at bounding box center [66, 137] width 82 height 164
type textarea "Planet Hollywood Cancún"
click at [78, 154] on textarea "Caption" at bounding box center [86, 157] width 30 height 12
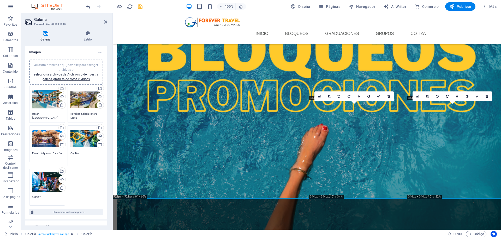
click at [78, 154] on textarea "Caption" at bounding box center [86, 157] width 30 height 12
type textarea "P"
type textarea "Moon Palace The Grand"
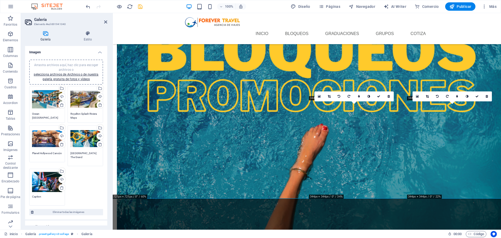
click at [43, 197] on textarea "Caption" at bounding box center [47, 199] width 30 height 8
click at [43, 197] on textarea "Caption" at bounding box center [47, 197] width 30 height 12
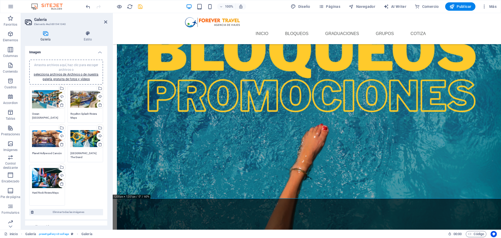
type textarea "Hard Rock Riviera Maya"
click at [139, 10] on div at bounding box center [114, 6] width 59 height 8
click at [139, 9] on icon "save" at bounding box center [140, 7] width 6 height 6
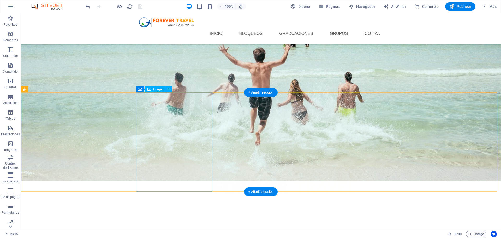
scroll to position [317, 0]
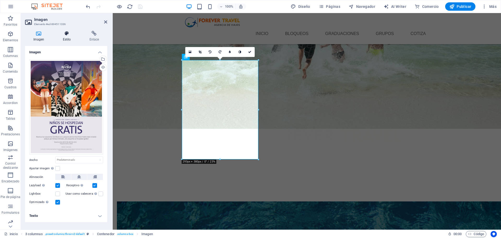
click at [69, 37] on h4 "Estilo" at bounding box center [68, 36] width 27 height 11
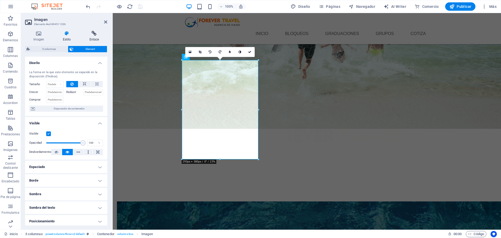
click at [91, 36] on h4 "Enlace" at bounding box center [94, 36] width 26 height 11
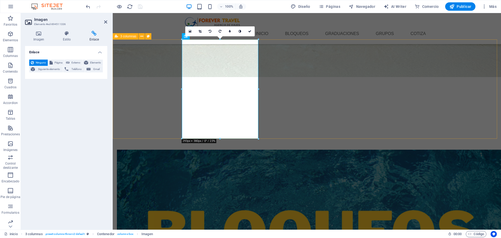
scroll to position [369, 0]
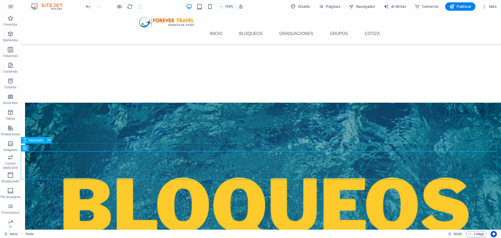
scroll to position [473, 0]
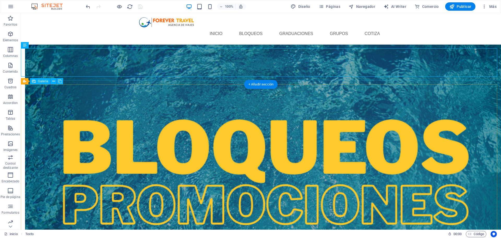
select select "4"
select select "px"
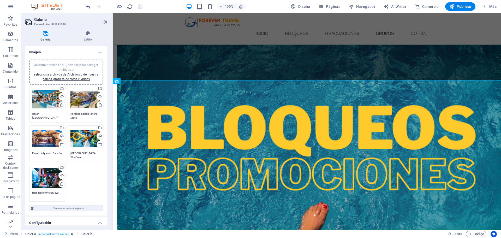
scroll to position [67, 0]
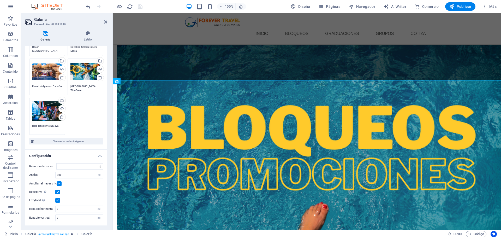
click at [60, 183] on label at bounding box center [59, 183] width 5 height 5
click at [0, 0] on input "Ampliar al hacer clic" at bounding box center [0, 0] width 0 height 0
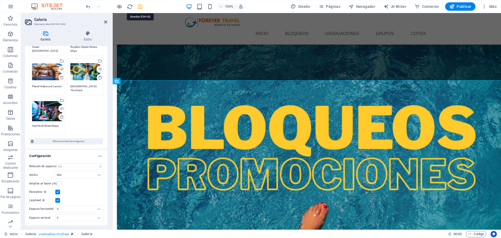
click at [140, 6] on icon "save" at bounding box center [140, 7] width 6 height 6
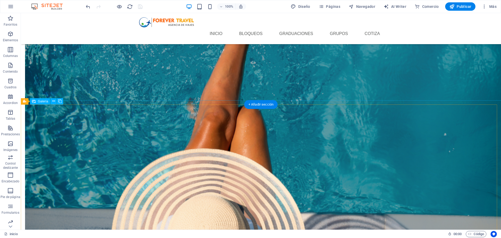
scroll to position [787, 0]
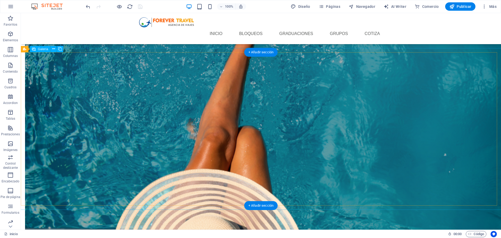
select select "4"
select select "px"
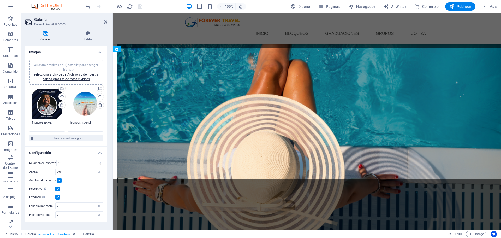
click at [59, 182] on label at bounding box center [59, 180] width 5 height 5
click at [0, 0] on input "Ampliar al hacer clic" at bounding box center [0, 0] width 0 height 0
click at [137, 6] on icon "save" at bounding box center [140, 7] width 6 height 6
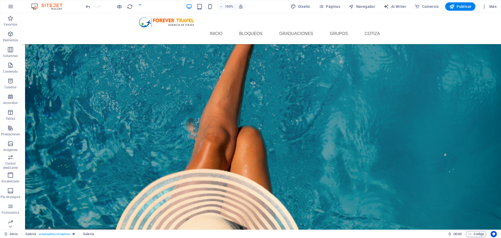
scroll to position [787, 0]
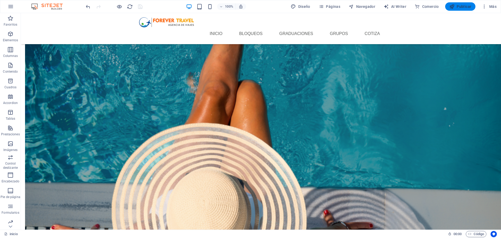
click at [462, 9] on span "Publicar" at bounding box center [461, 6] width 22 height 5
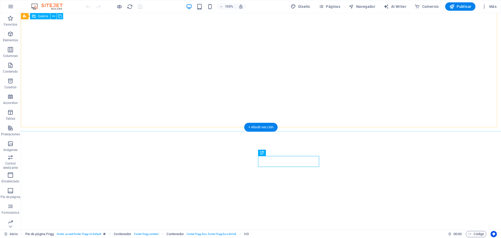
scroll to position [813, 0]
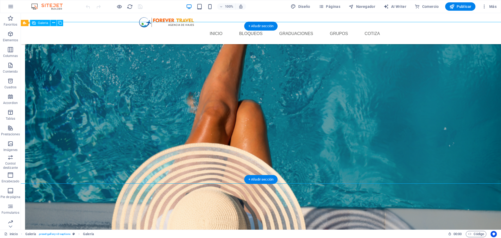
select select "4"
select select "px"
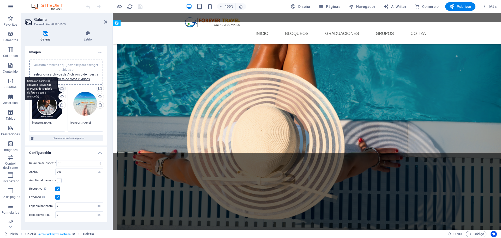
click at [62, 89] on div "Selecciona archivos del administrador de archivos, de la galería de fotos o car…" at bounding box center [62, 89] width 8 height 8
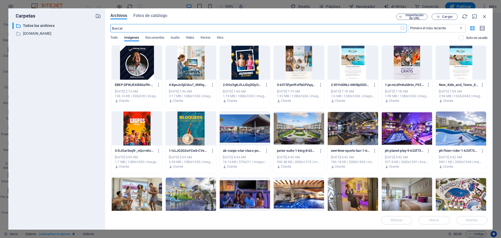
scroll to position [682, 0]
click at [157, 84] on icon "button" at bounding box center [158, 85] width 5 height 5
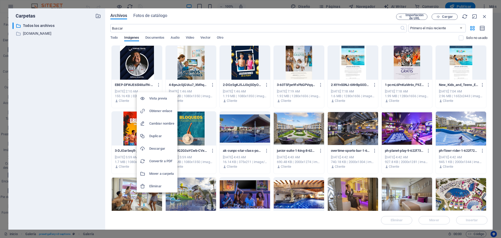
click at [161, 185] on h6 "Eliminar" at bounding box center [161, 186] width 25 height 6
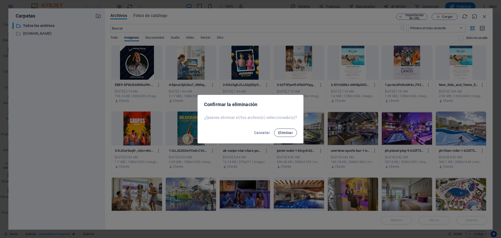
click at [289, 135] on span "Eliminar" at bounding box center [285, 133] width 15 height 4
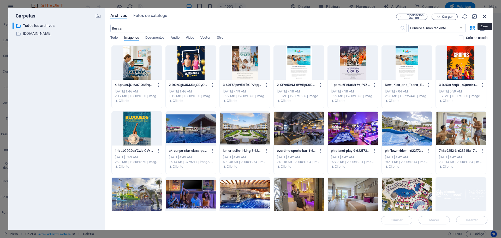
click at [485, 18] on icon "button" at bounding box center [485, 17] width 6 height 6
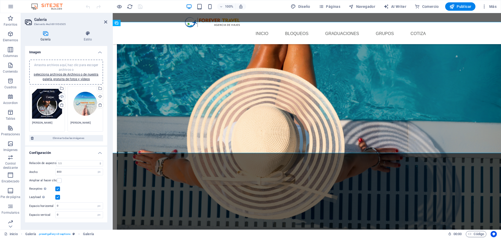
click at [61, 98] on div "Cargar" at bounding box center [62, 97] width 8 height 8
click at [63, 89] on div "Selecciona archivos del administrador de archivos, de la galería de fotos o car…" at bounding box center [62, 89] width 8 height 8
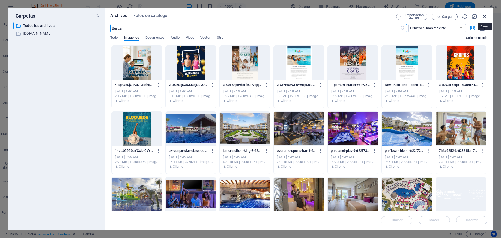
click at [487, 16] on icon "button" at bounding box center [485, 17] width 6 height 6
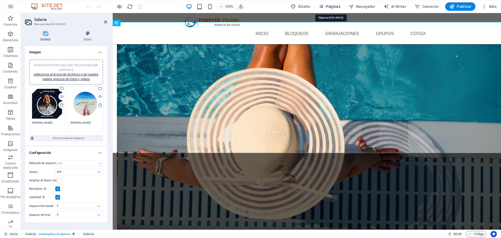
click at [330, 6] on span "Páginas" at bounding box center [330, 6] width 22 height 5
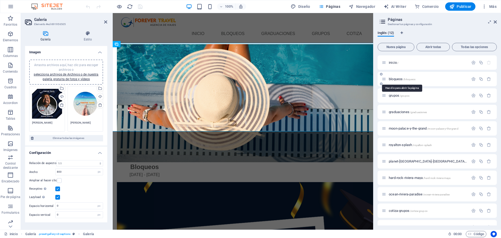
click at [401, 79] on span "bloqueos /bloqueos" at bounding box center [402, 79] width 27 height 4
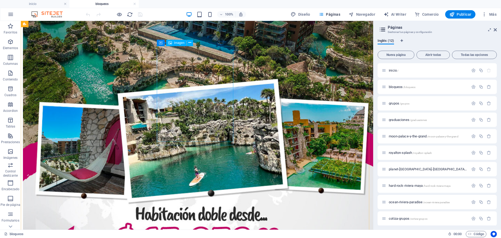
scroll to position [685, 0]
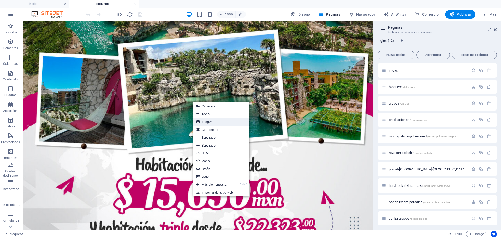
click at [205, 120] on link "Imagen" at bounding box center [222, 122] width 56 height 8
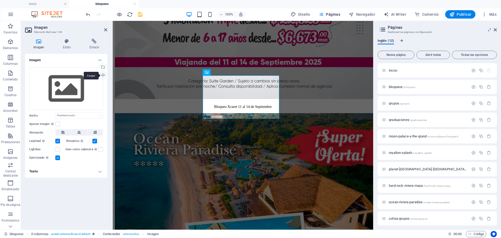
click at [103, 75] on div "Cargar" at bounding box center [103, 76] width 8 height 8
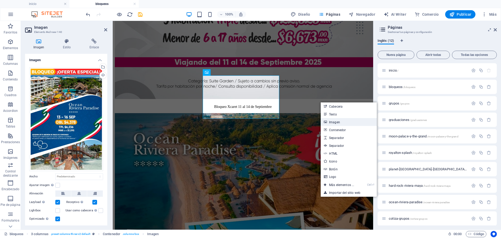
click at [331, 120] on link "Imagen" at bounding box center [349, 122] width 56 height 8
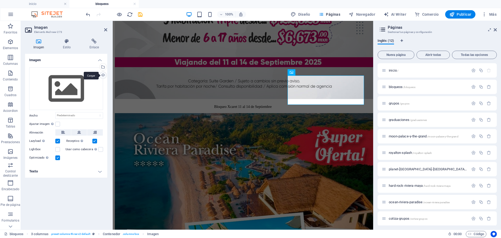
click at [103, 75] on div "Cargar" at bounding box center [103, 76] width 8 height 8
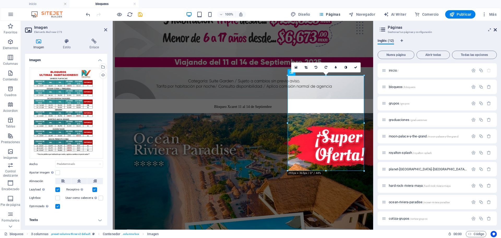
click at [495, 30] on icon at bounding box center [495, 30] width 3 height 4
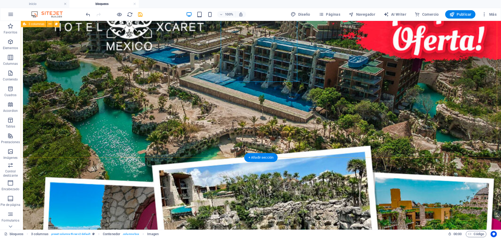
scroll to position [746, 0]
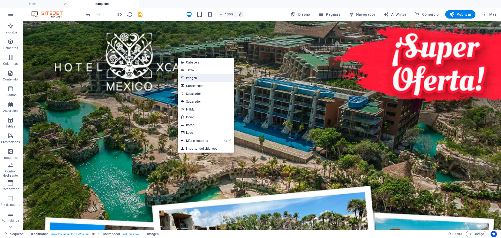
click at [192, 78] on link "Imagen" at bounding box center [206, 78] width 56 height 8
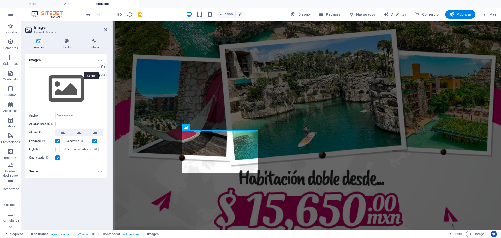
click at [103, 75] on div "Cargar" at bounding box center [103, 76] width 8 height 8
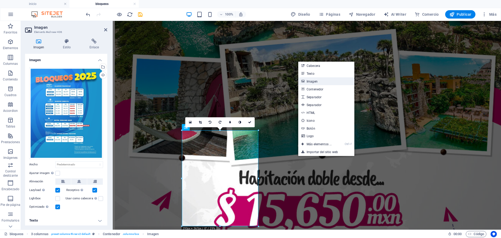
click at [313, 81] on link "Imagen" at bounding box center [327, 81] width 56 height 8
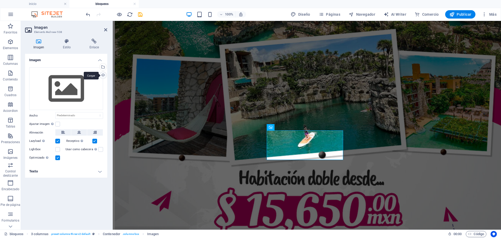
click at [101, 76] on div "Cargar" at bounding box center [103, 76] width 8 height 8
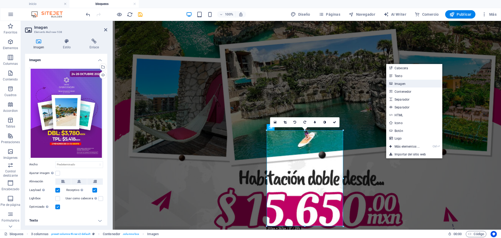
click at [404, 84] on link "Imagen" at bounding box center [415, 84] width 56 height 8
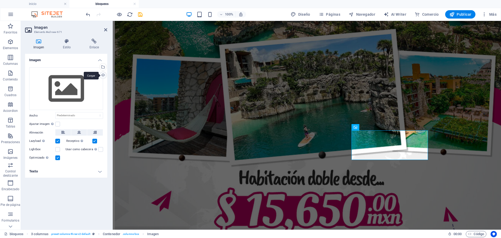
click at [102, 77] on div "Cargar" at bounding box center [103, 76] width 8 height 8
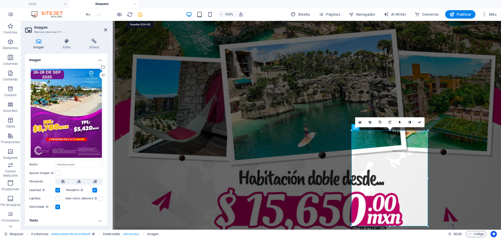
click at [139, 16] on icon "save" at bounding box center [140, 14] width 6 height 6
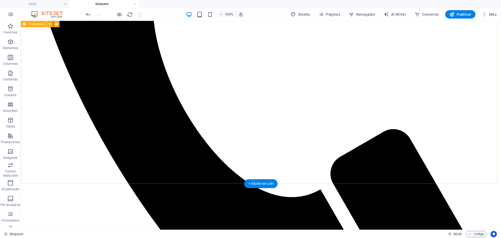
scroll to position [221, 0]
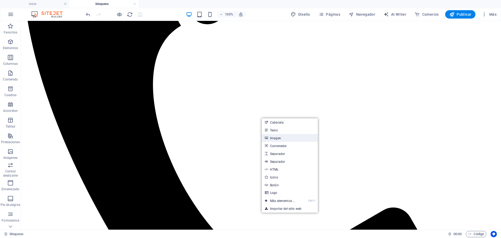
click at [273, 137] on link "Imagen" at bounding box center [290, 138] width 56 height 8
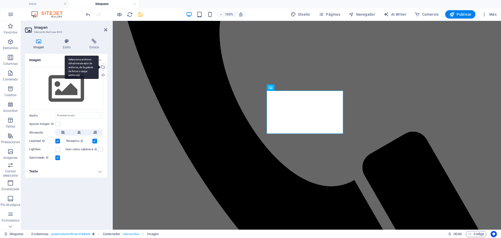
click at [99, 68] on div "Selecciona archivos del administrador de archivos, de la galería de fotos o car…" at bounding box center [82, 68] width 34 height 24
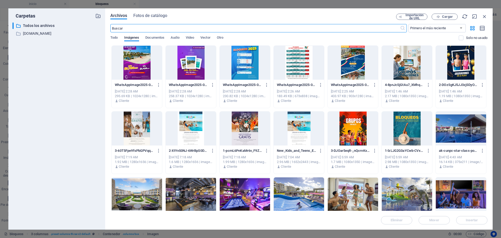
click at [256, 69] on div at bounding box center [245, 63] width 50 height 34
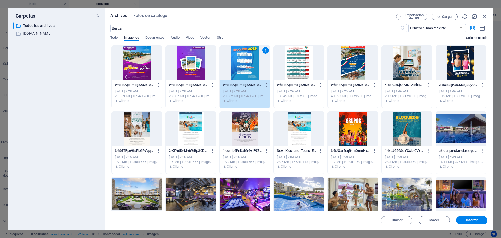
click at [289, 70] on div at bounding box center [299, 63] width 50 height 34
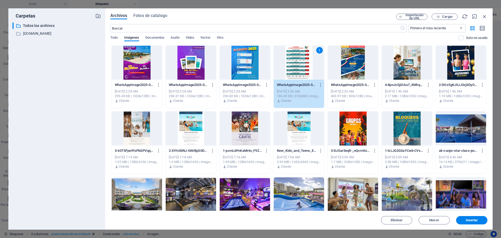
click at [264, 71] on div at bounding box center [245, 63] width 50 height 34
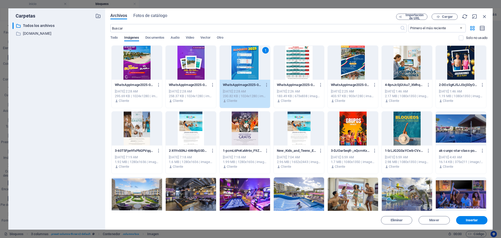
click at [264, 71] on div "1" at bounding box center [245, 63] width 50 height 34
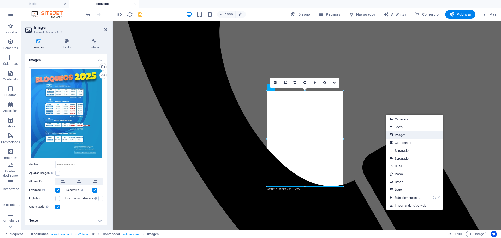
click at [400, 134] on link "Imagen" at bounding box center [415, 135] width 56 height 8
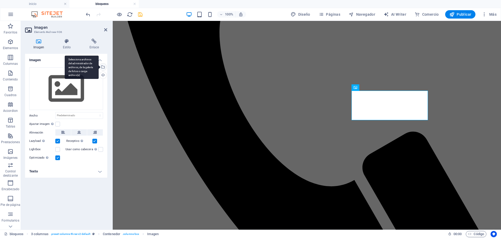
click at [103, 68] on div "Selecciona archivos del administrador de archivos, de la galería de fotos o car…" at bounding box center [103, 67] width 8 height 8
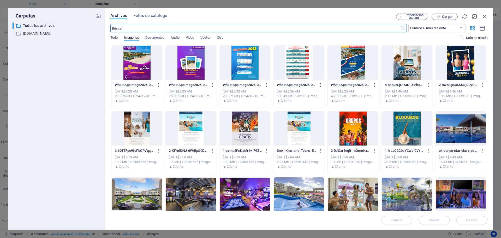
click at [289, 65] on div at bounding box center [299, 63] width 50 height 34
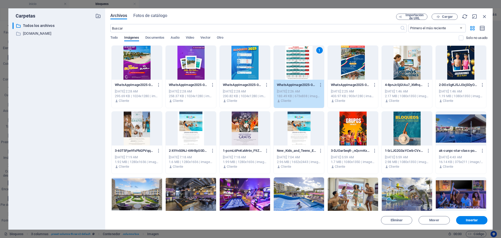
click at [289, 65] on div "1" at bounding box center [299, 63] width 50 height 34
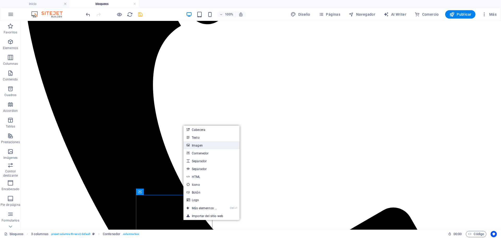
click at [201, 147] on link "Imagen" at bounding box center [212, 145] width 56 height 8
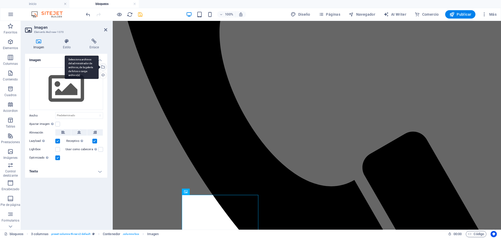
click at [104, 67] on div "Selecciona archivos del administrador de archivos, de la galería de fotos o car…" at bounding box center [103, 67] width 8 height 8
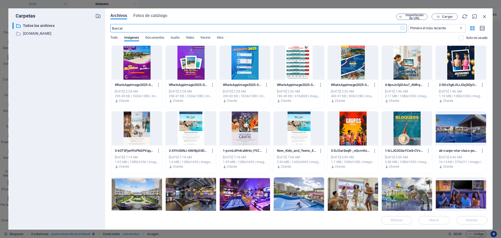
click at [351, 65] on div at bounding box center [353, 63] width 50 height 34
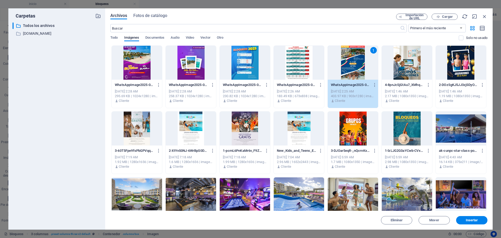
click at [351, 65] on div "1" at bounding box center [353, 63] width 50 height 34
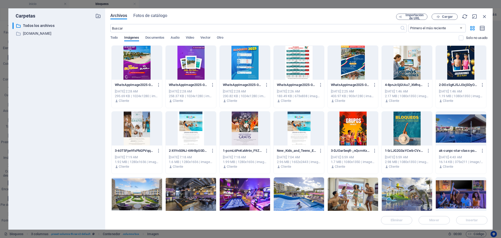
click at [351, 65] on div at bounding box center [353, 63] width 50 height 34
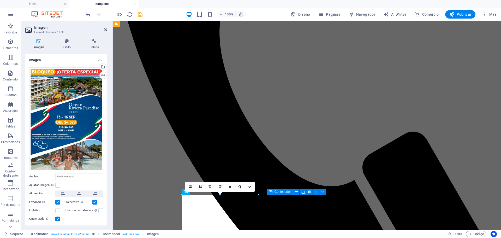
scroll to position [300, 0]
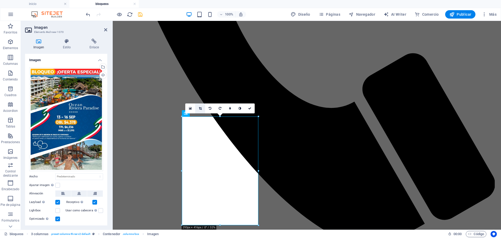
click at [201, 108] on icon at bounding box center [200, 108] width 3 height 3
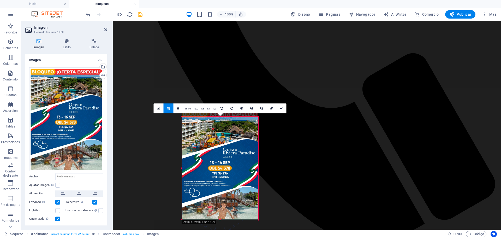
drag, startPoint x: 221, startPoint y: 117, endPoint x: 221, endPoint y: 122, distance: 5.7
click at [221, 122] on div "180 170 160 150 140 130 120 110 100 90 80 70 60 50 40 30 20 10 0 -10 -20 -30 -4…" at bounding box center [220, 167] width 77 height 103
click at [281, 110] on link at bounding box center [282, 108] width 10 height 10
type input "293"
select select "px"
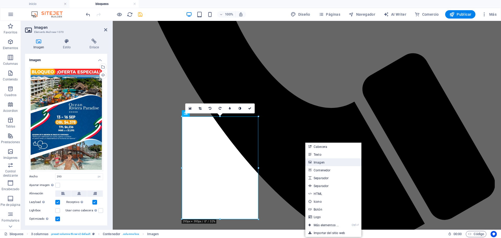
click at [316, 163] on link "Imagen" at bounding box center [334, 162] width 56 height 8
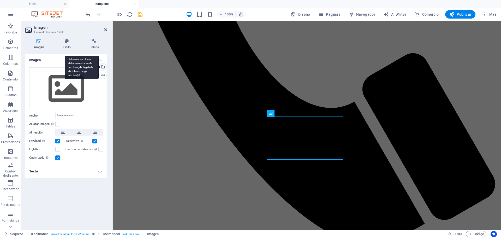
click at [103, 68] on div "Selecciona archivos del administrador de archivos, de la galería de fotos o car…" at bounding box center [103, 67] width 8 height 8
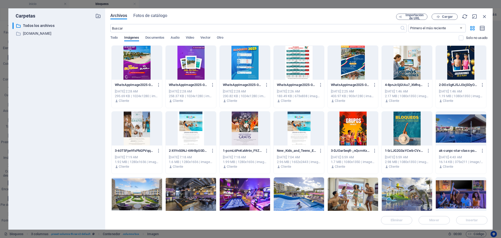
click at [178, 69] on div at bounding box center [191, 63] width 50 height 34
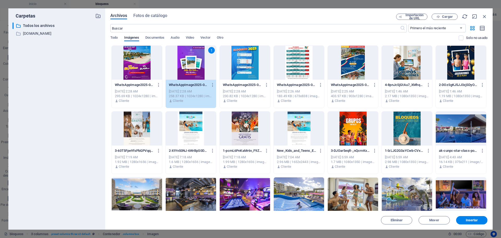
click at [178, 69] on div "1" at bounding box center [191, 63] width 50 height 34
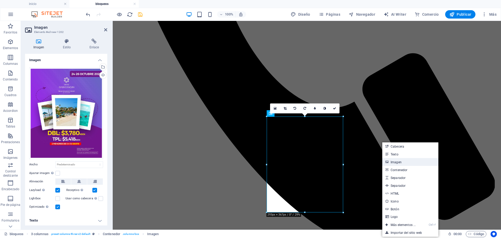
click at [393, 161] on link "Imagen" at bounding box center [411, 162] width 56 height 8
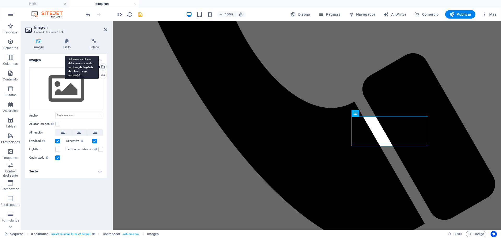
click at [104, 69] on div "Selecciona archivos del administrador de archivos, de la galería de fotos o car…" at bounding box center [103, 67] width 8 height 8
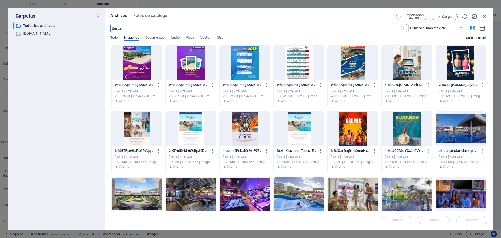
click at [131, 69] on div at bounding box center [137, 63] width 50 height 34
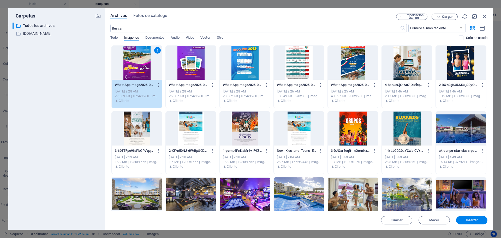
click at [131, 69] on div "1" at bounding box center [137, 63] width 50 height 34
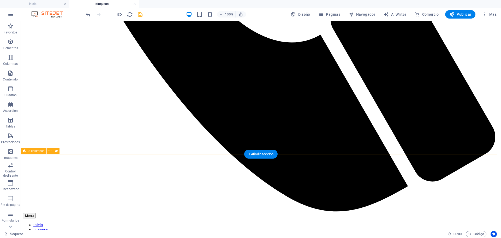
scroll to position [496, 0]
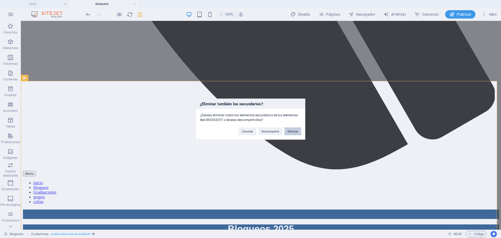
click at [289, 133] on button "Eliminar" at bounding box center [293, 131] width 17 height 8
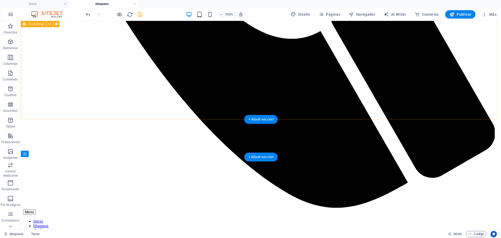
scroll to position [420, 0]
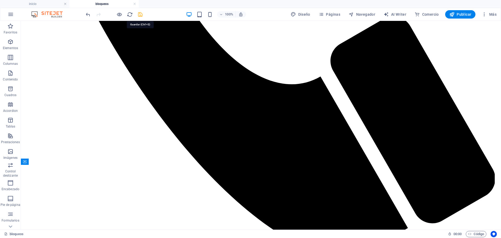
click at [140, 14] on icon "save" at bounding box center [140, 14] width 6 height 6
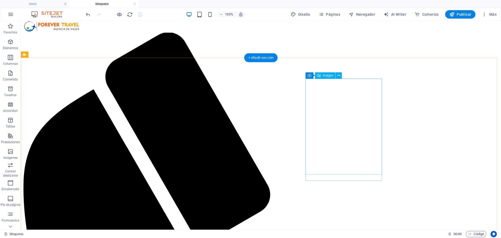
scroll to position [0, 0]
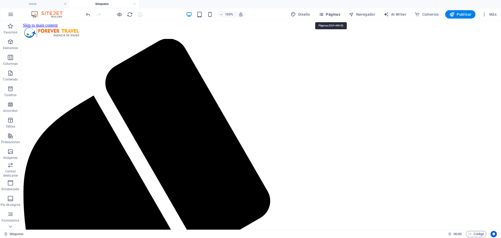
click at [336, 12] on span "Páginas" at bounding box center [330, 14] width 22 height 5
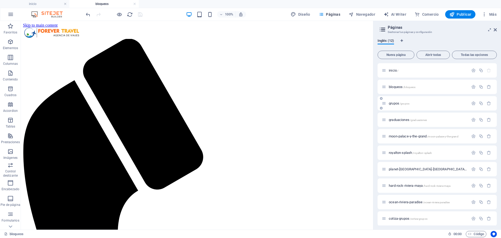
click at [408, 106] on div "grupos /grupos" at bounding box center [425, 103] width 87 height 6
click at [407, 104] on span "/grupos" at bounding box center [405, 103] width 10 height 3
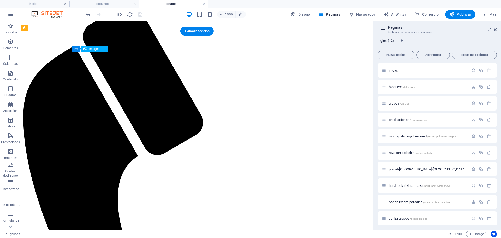
scroll to position [26, 0]
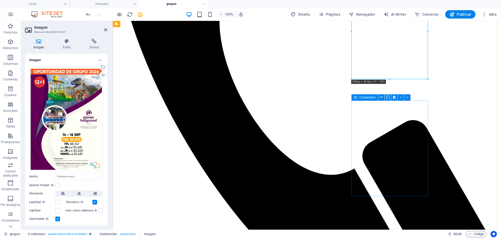
scroll to position [235, 0]
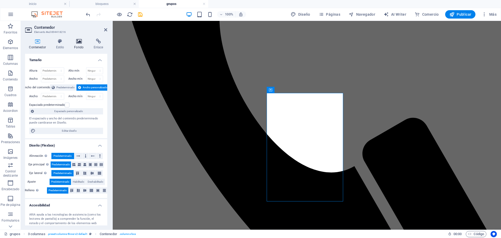
click at [78, 42] on icon at bounding box center [78, 41] width 17 height 5
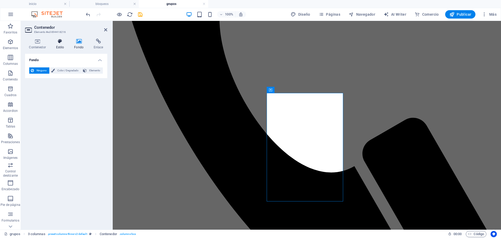
click at [59, 45] on h4 "Estilo" at bounding box center [61, 44] width 18 height 11
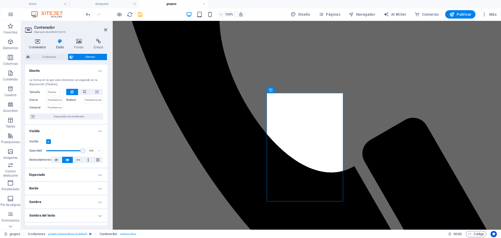
click at [40, 45] on h4 "Contenedor" at bounding box center [38, 44] width 27 height 11
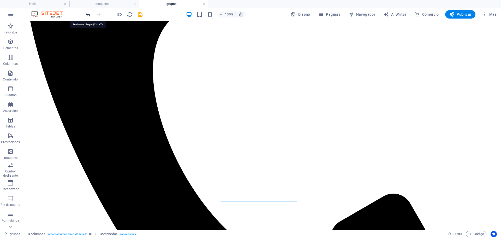
click at [87, 15] on icon "undo" at bounding box center [88, 14] width 6 height 6
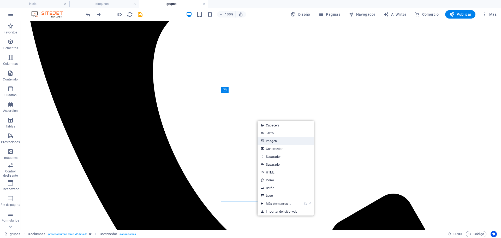
click at [272, 141] on link "Imagen" at bounding box center [286, 141] width 56 height 8
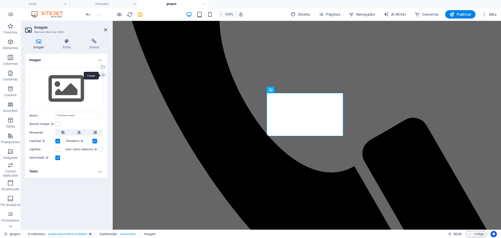
click at [104, 75] on div "Cargar" at bounding box center [103, 76] width 8 height 8
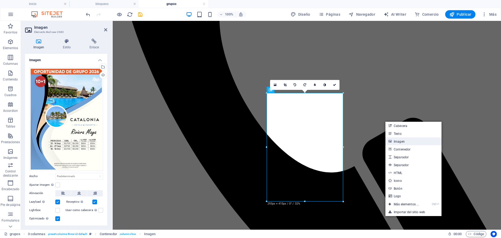
click at [396, 140] on link "Imagen" at bounding box center [414, 141] width 56 height 8
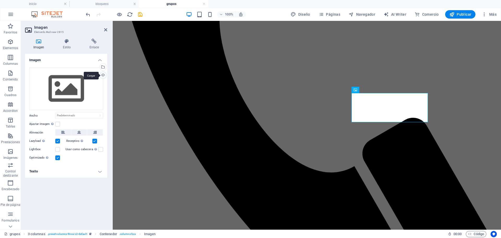
click at [103, 77] on div "Cargar" at bounding box center [103, 76] width 8 height 8
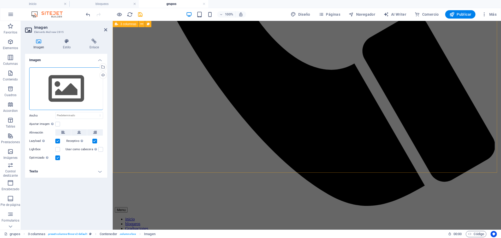
scroll to position [340, 0]
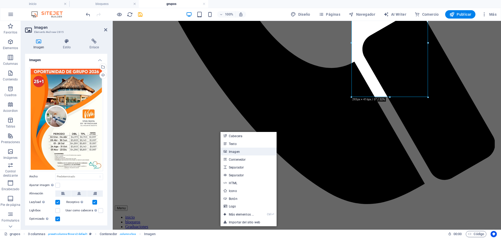
click at [235, 151] on link "Imagen" at bounding box center [249, 152] width 56 height 8
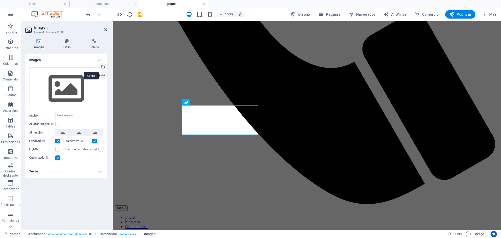
click at [103, 75] on div "Cargar" at bounding box center [103, 76] width 8 height 8
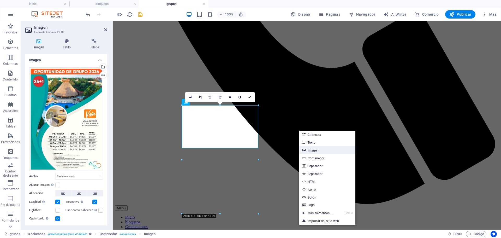
click at [310, 150] on link "Imagen" at bounding box center [328, 150] width 56 height 8
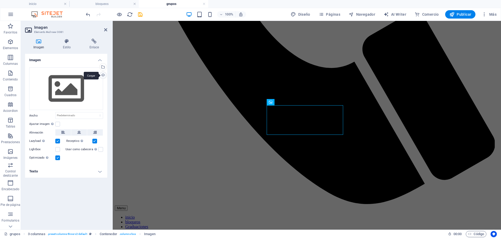
click at [102, 75] on div "Cargar" at bounding box center [103, 76] width 8 height 8
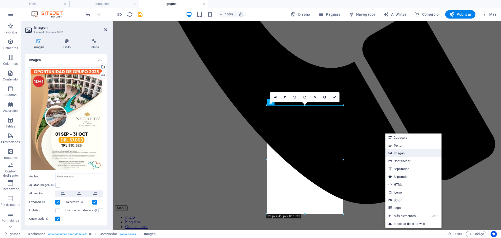
click at [393, 151] on link "Imagen" at bounding box center [414, 153] width 56 height 8
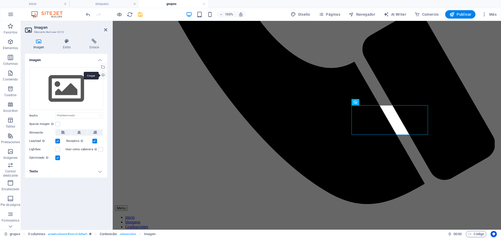
click at [103, 77] on div "Cargar" at bounding box center [103, 76] width 8 height 8
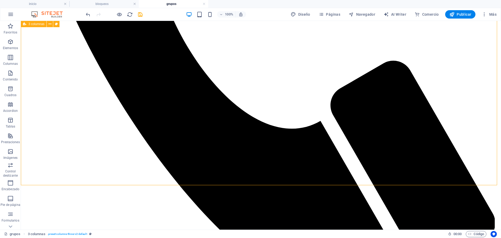
scroll to position [366, 0]
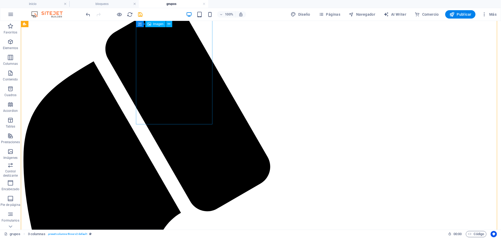
scroll to position [0, 0]
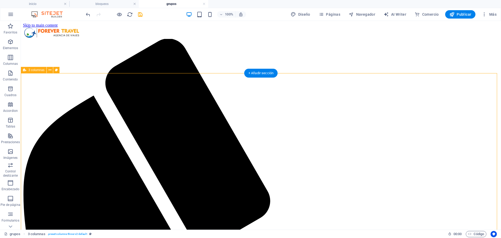
click at [139, 16] on icon "save" at bounding box center [140, 14] width 6 height 6
click at [330, 18] on button "Páginas" at bounding box center [330, 14] width 26 height 8
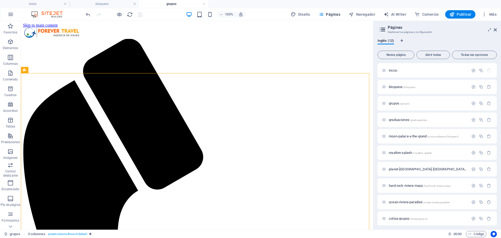
scroll to position [26, 0]
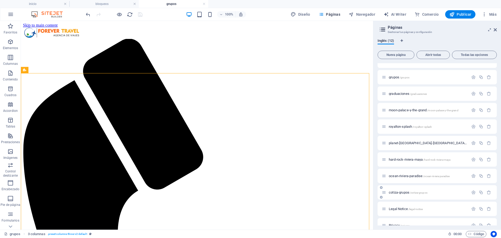
click at [407, 194] on div "cotiza-grupos /cotiza-grupos" at bounding box center [425, 192] width 87 height 6
click at [406, 193] on span "cotiza-grupos /cotiza-grupos" at bounding box center [408, 192] width 39 height 4
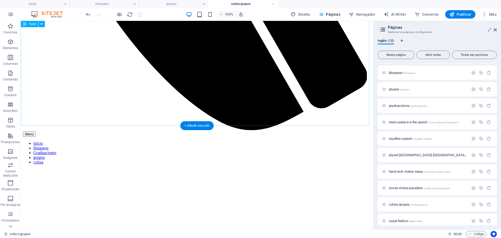
scroll to position [444, 0]
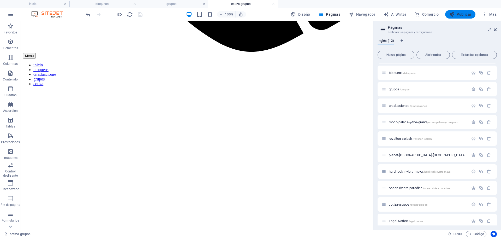
click at [460, 16] on span "Publicar" at bounding box center [461, 14] width 22 height 5
